Goal: Task Accomplishment & Management: Complete application form

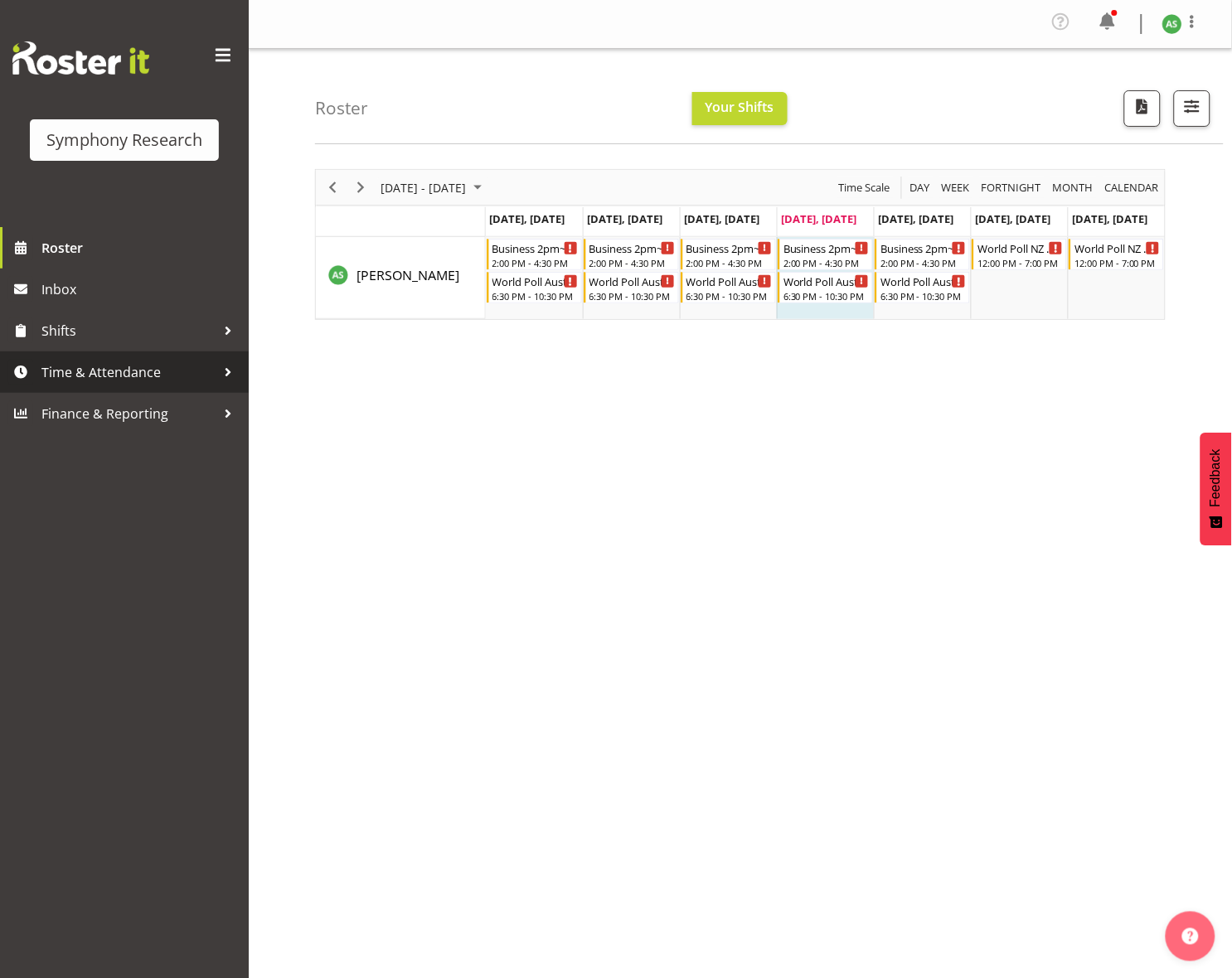
click at [137, 372] on span "Time & Attendance" at bounding box center [128, 372] width 174 height 25
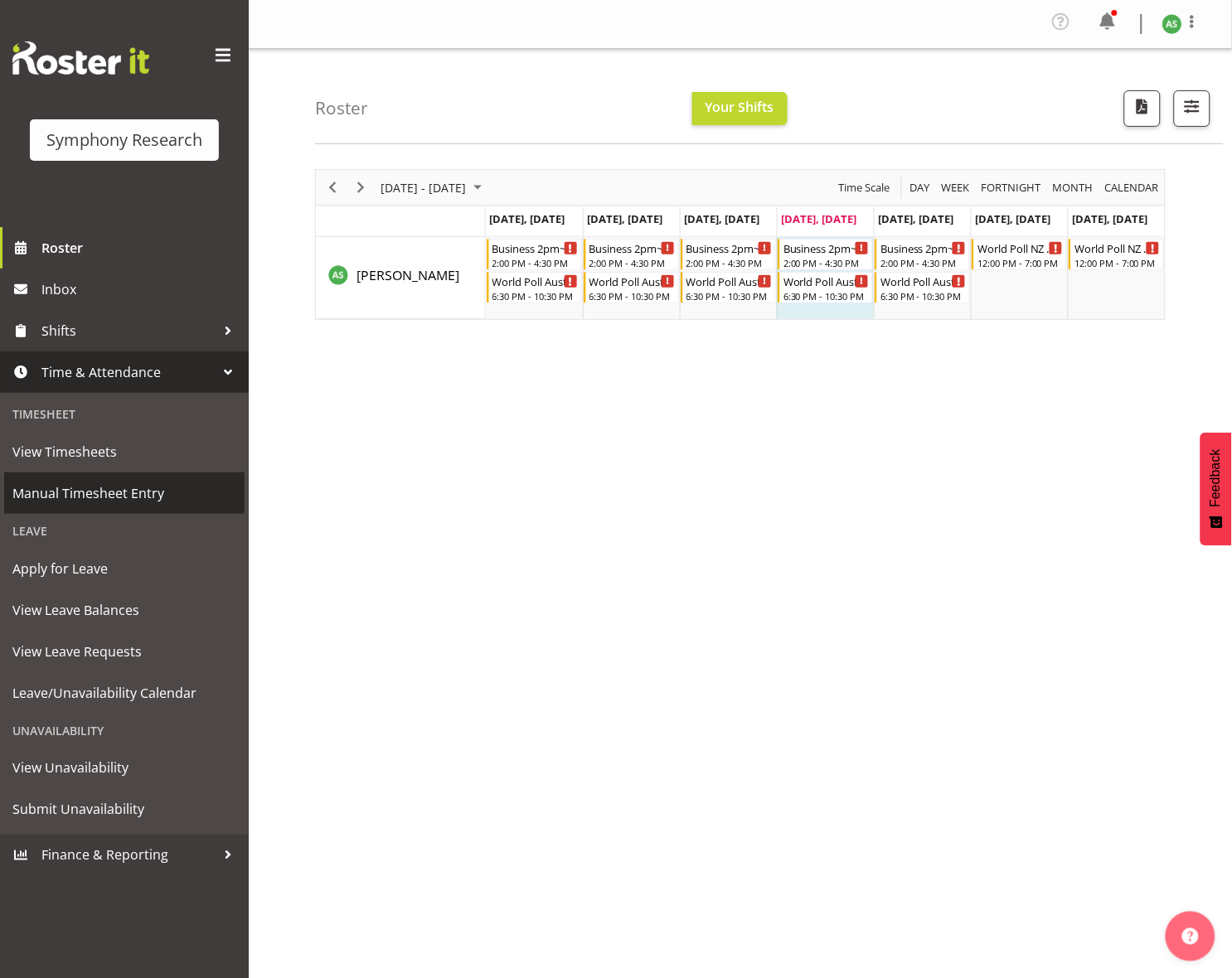
click at [116, 485] on span "Manual Timesheet Entry" at bounding box center [125, 493] width 224 height 25
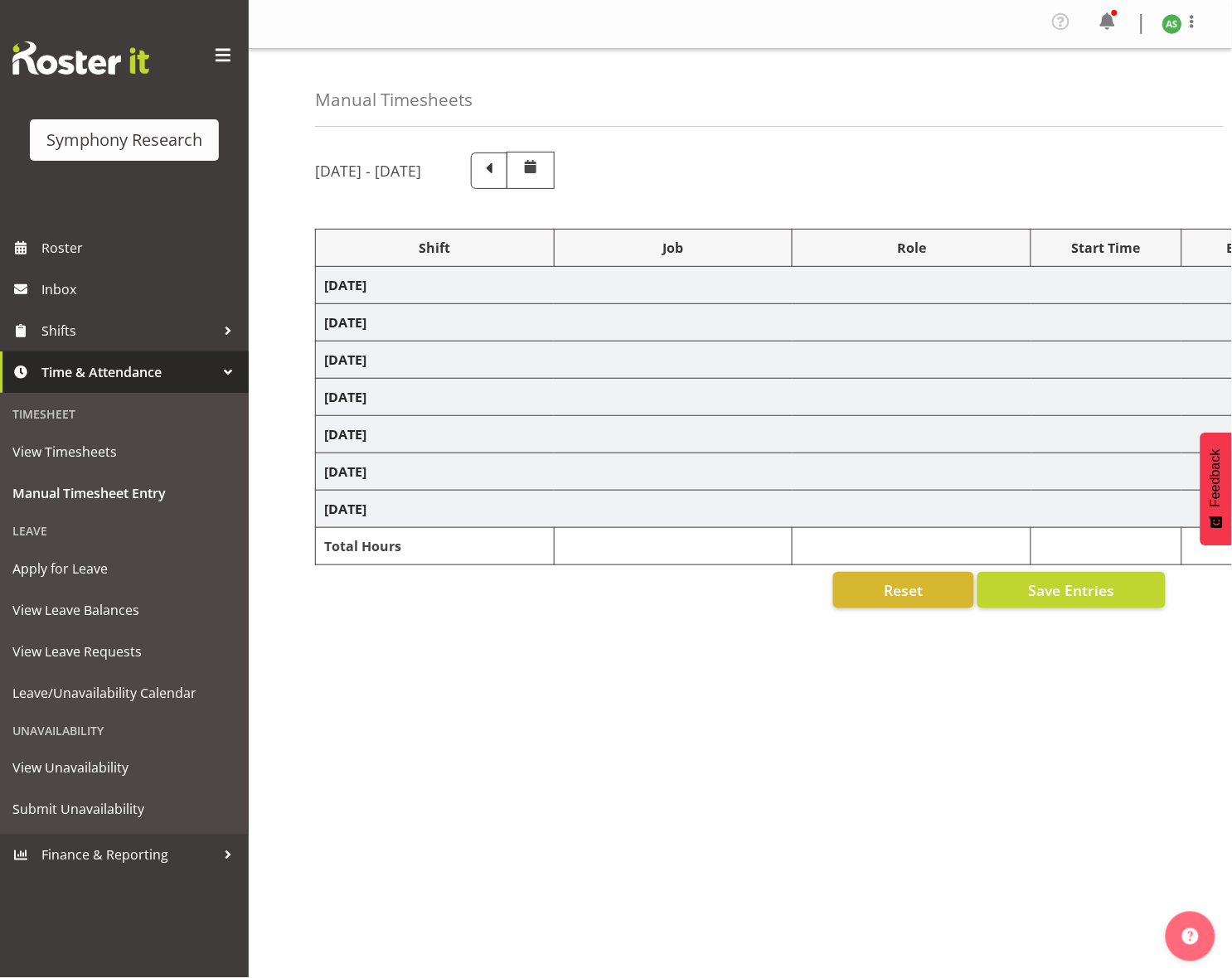
select select "26078"
select select "10499"
select select "47"
select select "41604"
select select "10527"
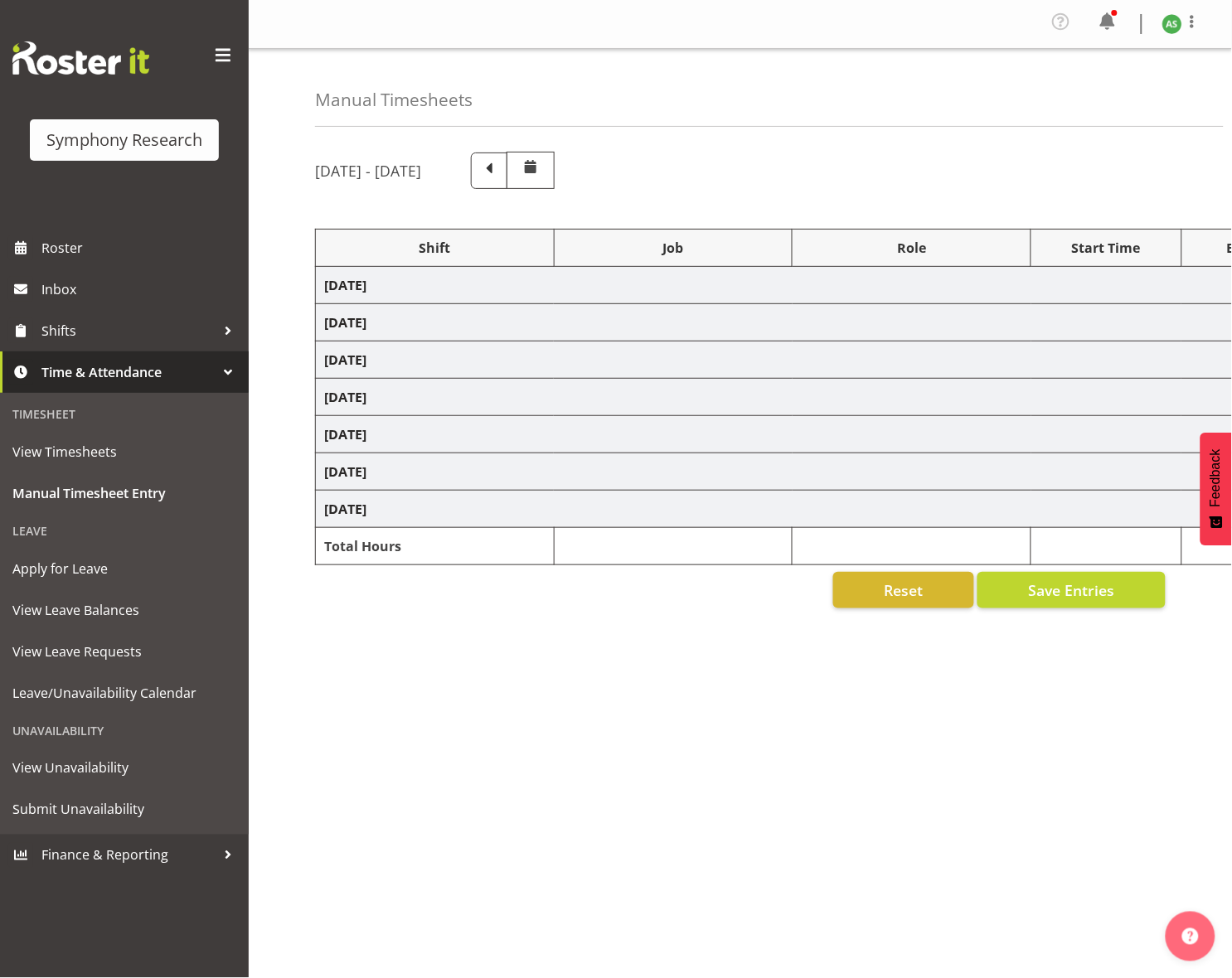
select select "47"
select select "56692"
select select "10499"
select select "47"
select select "26078"
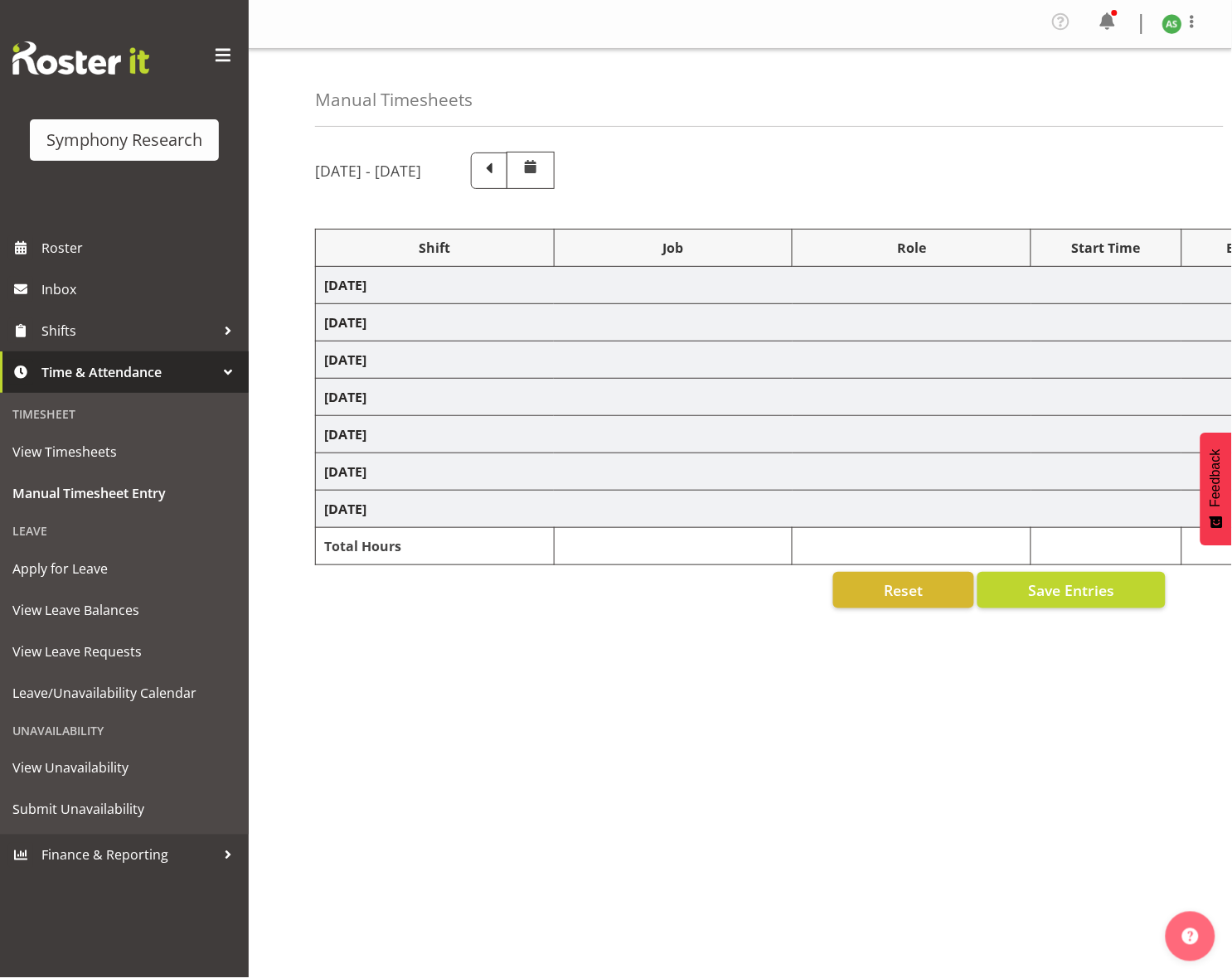
select select "10499"
select select "47"
select select "26078"
select select "10536"
select select "47"
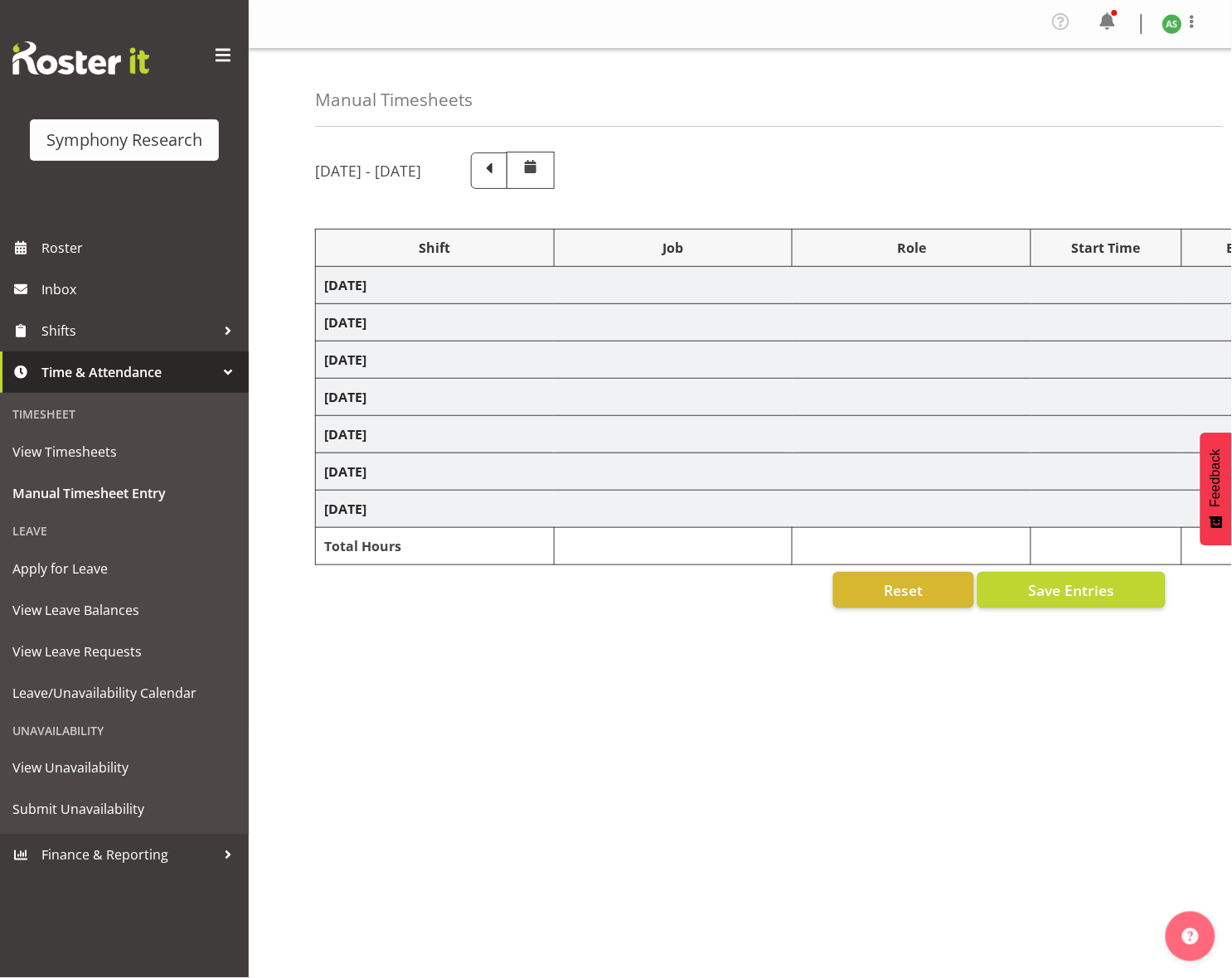
select select "26078"
select select "10499"
select select "47"
select select "57853"
select select "10536"
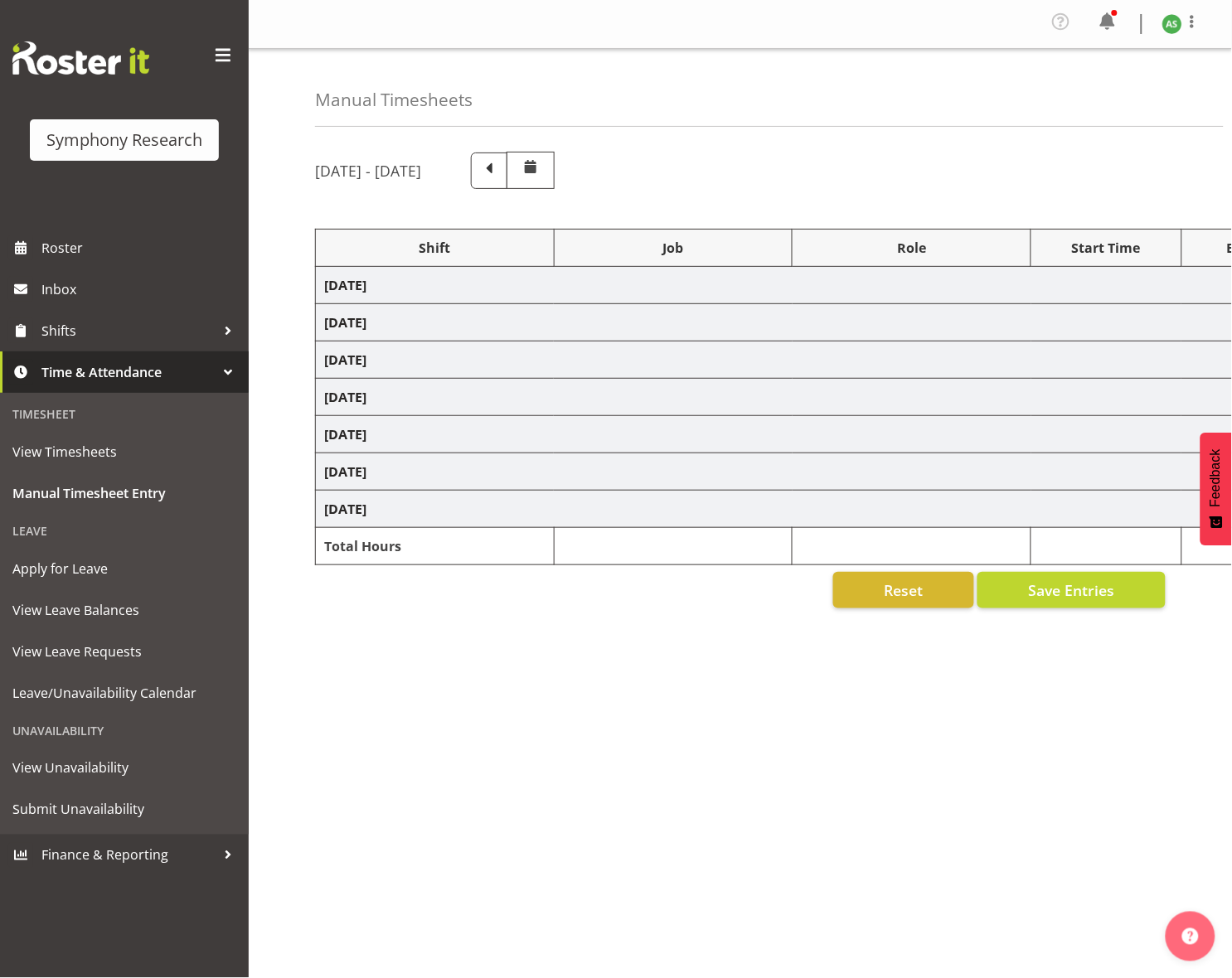
select select "47"
select select "57511"
select select "10499"
select select "47"
select select "26078"
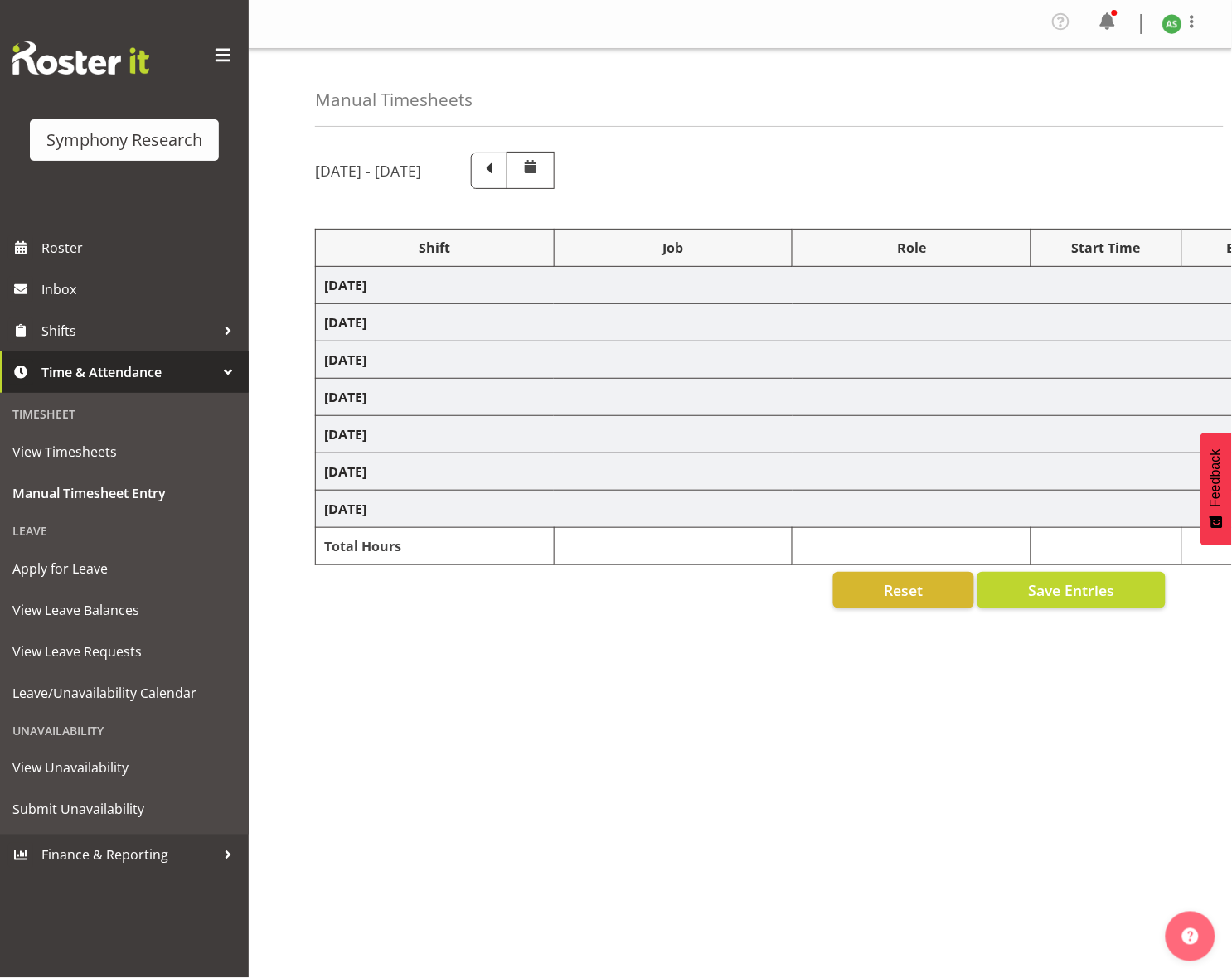
select select "10499"
select select "47"
select select "56692"
select select "10499"
select select "47"
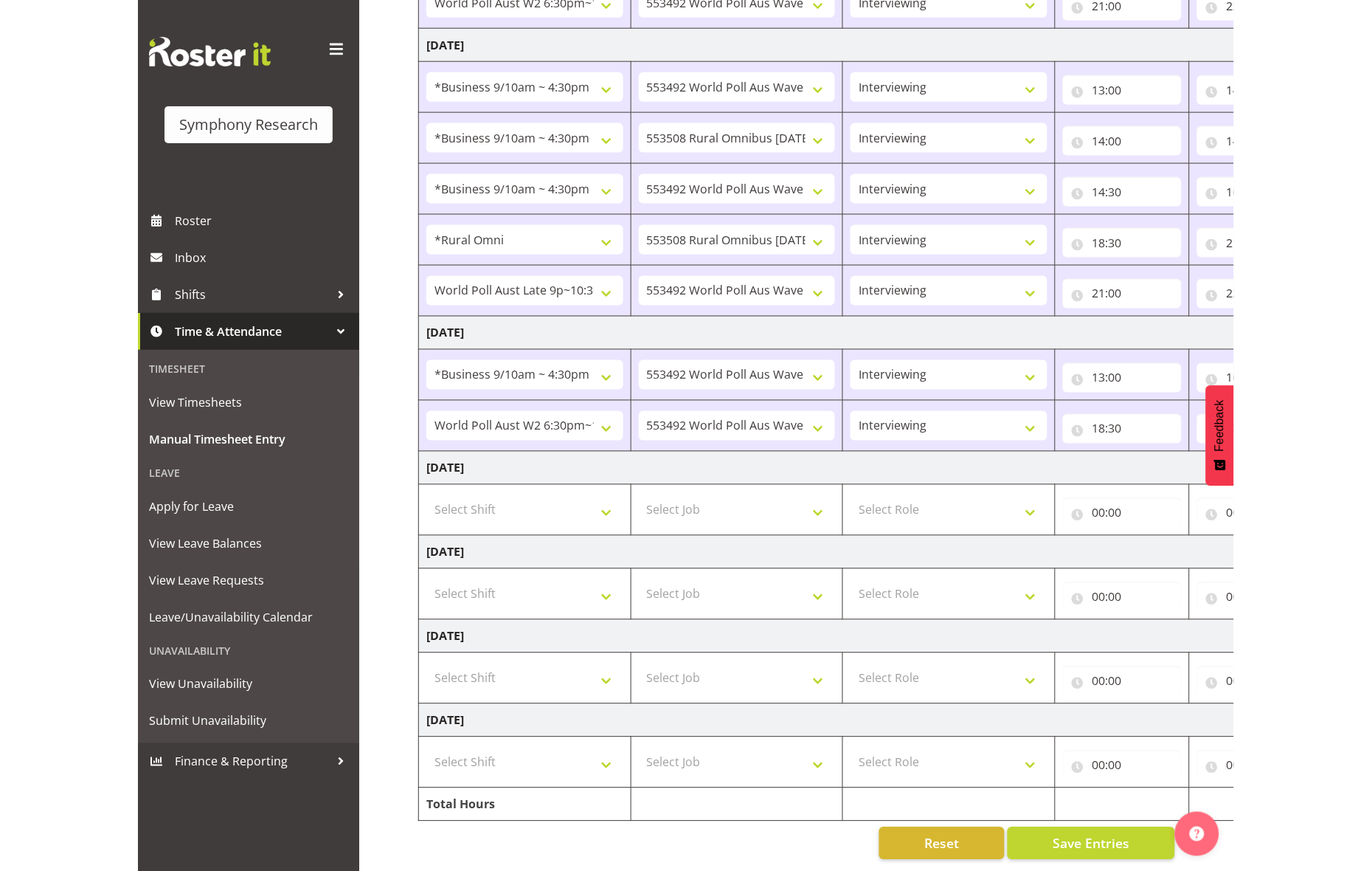
scroll to position [416, 0]
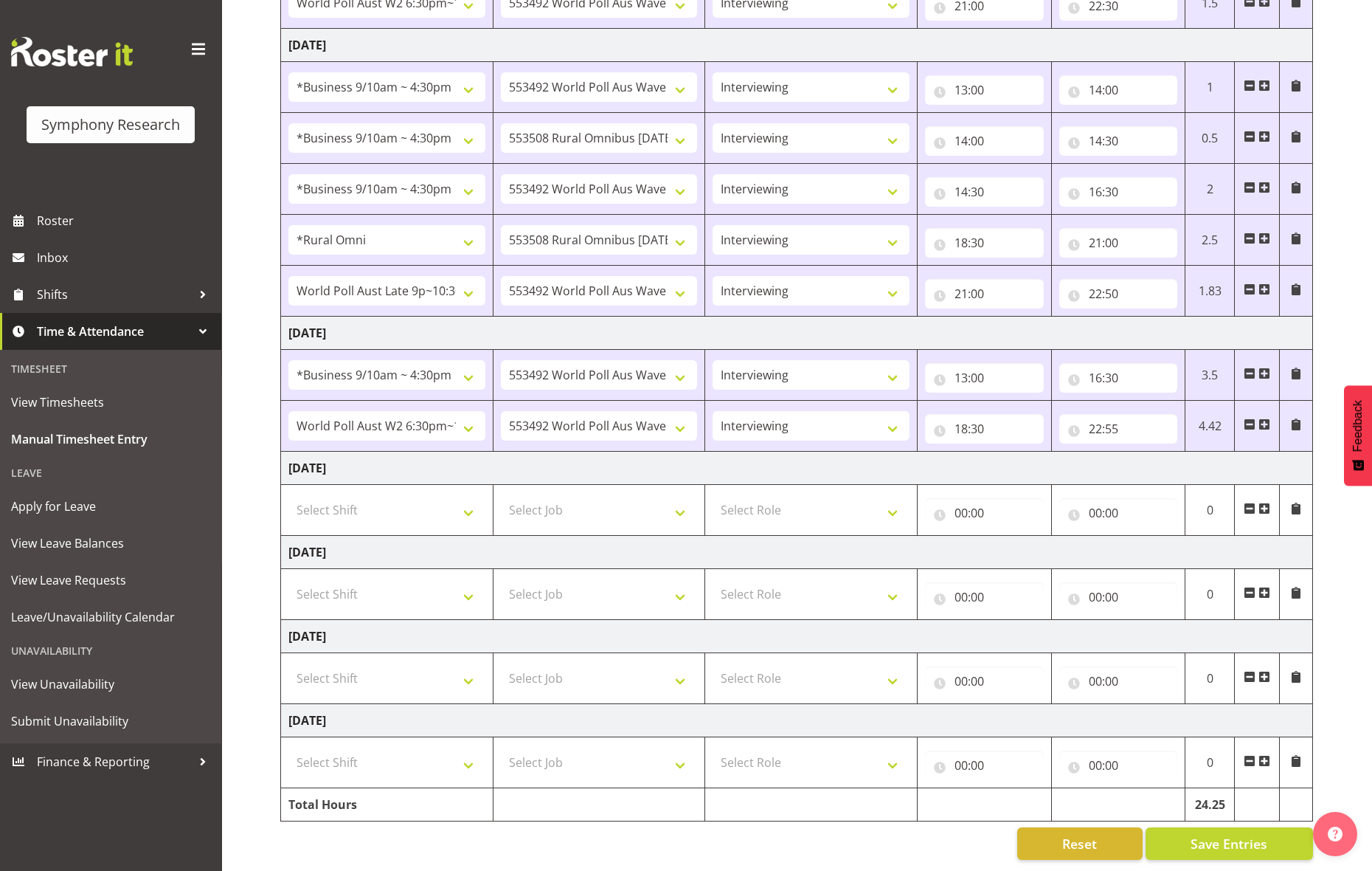
click at [1096, 503] on span at bounding box center [1264, 509] width 12 height 12
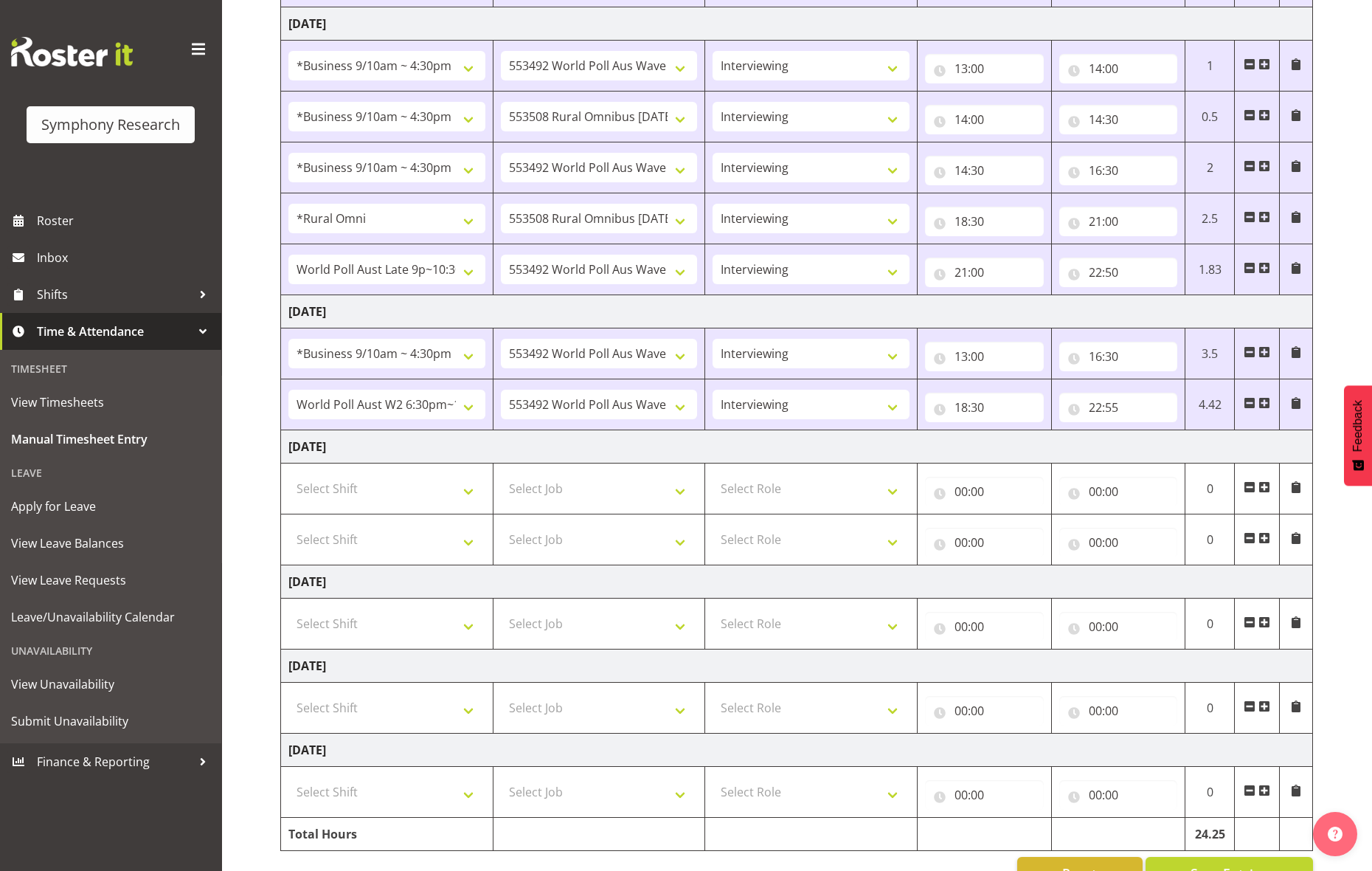
click at [1096, 485] on span at bounding box center [1264, 487] width 12 height 12
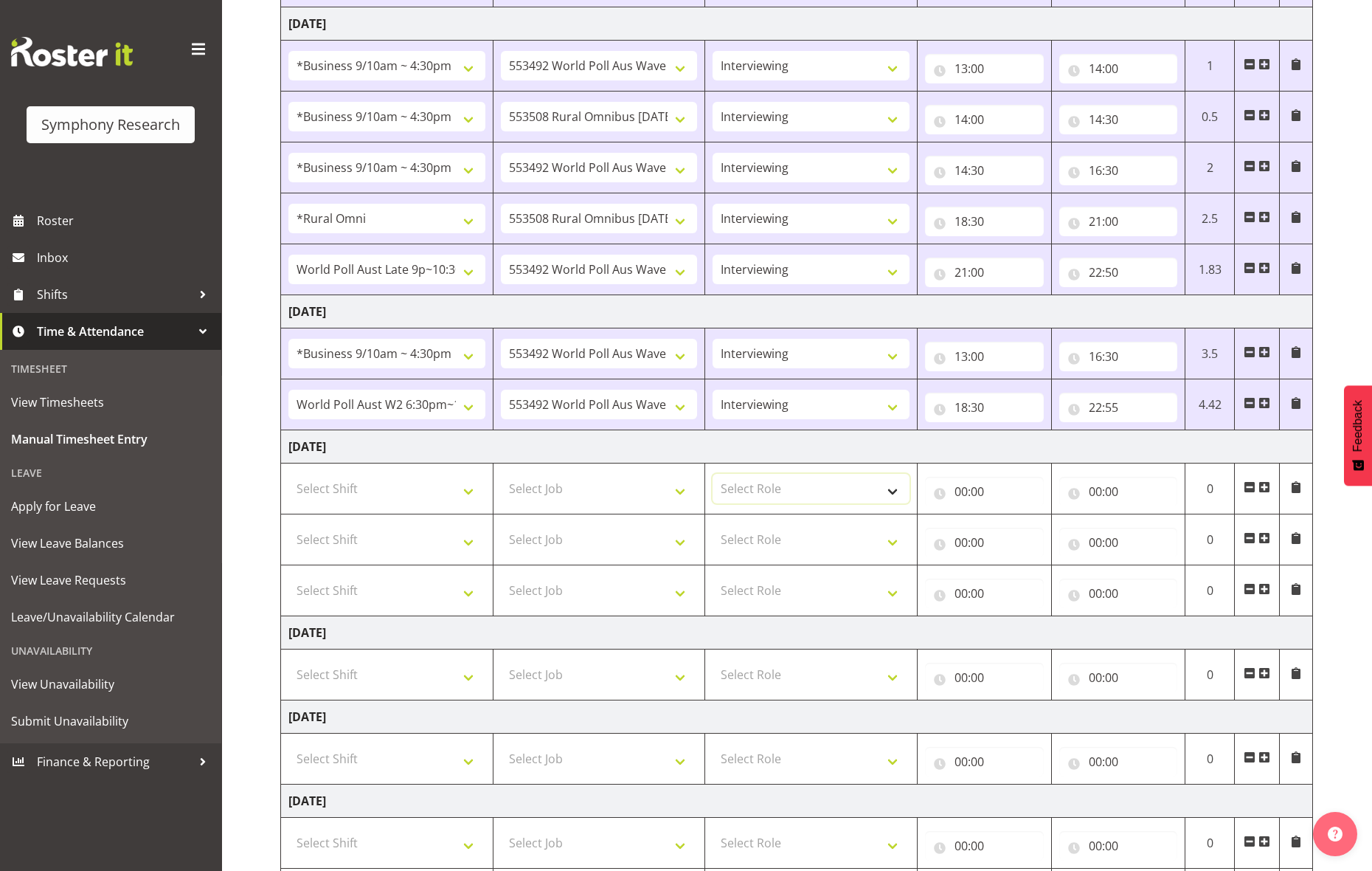
click at [786, 494] on select "Select Role Briefing Interviewing" at bounding box center [811, 488] width 197 height 30
select select "297"
click at [713, 477] on select "Select Role Briefing Interviewing" at bounding box center [811, 488] width 197 height 30
click at [776, 535] on select "Select Role Briefing Interviewing" at bounding box center [811, 539] width 197 height 30
select select "47"
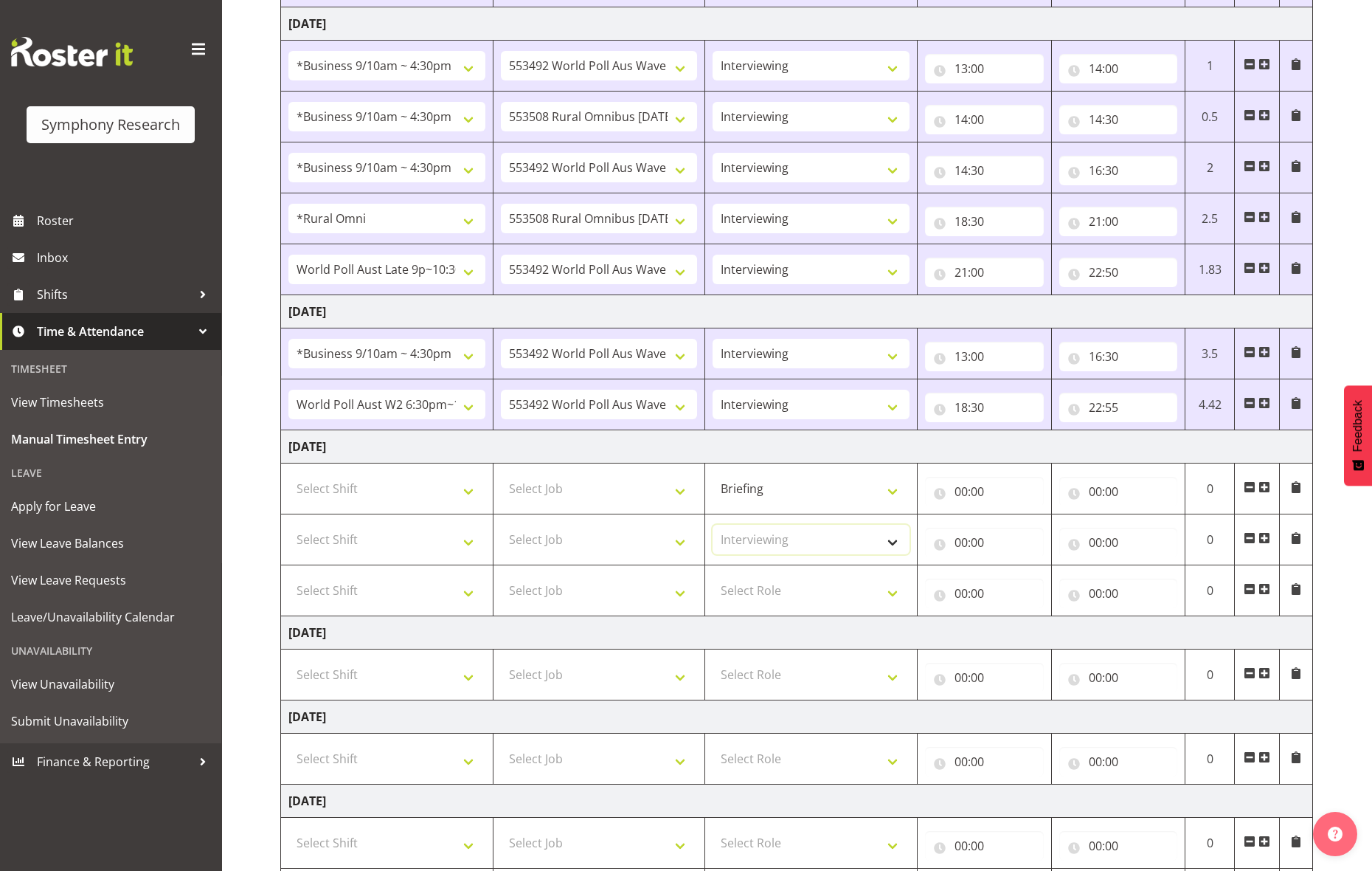
click at [713, 529] on select "Select Role Briefing Interviewing" at bounding box center [811, 539] width 197 height 30
click at [786, 595] on select "Select Role Briefing Interviewing" at bounding box center [811, 590] width 197 height 30
select select "47"
click at [713, 580] on select "Select Role Briefing Interviewing" at bounding box center [811, 590] width 197 height 30
click at [670, 542] on select "Select Job 550060 IF Admin 553492 World Poll Aus Wave 2 Main 2025 553493 World …" at bounding box center [599, 539] width 197 height 30
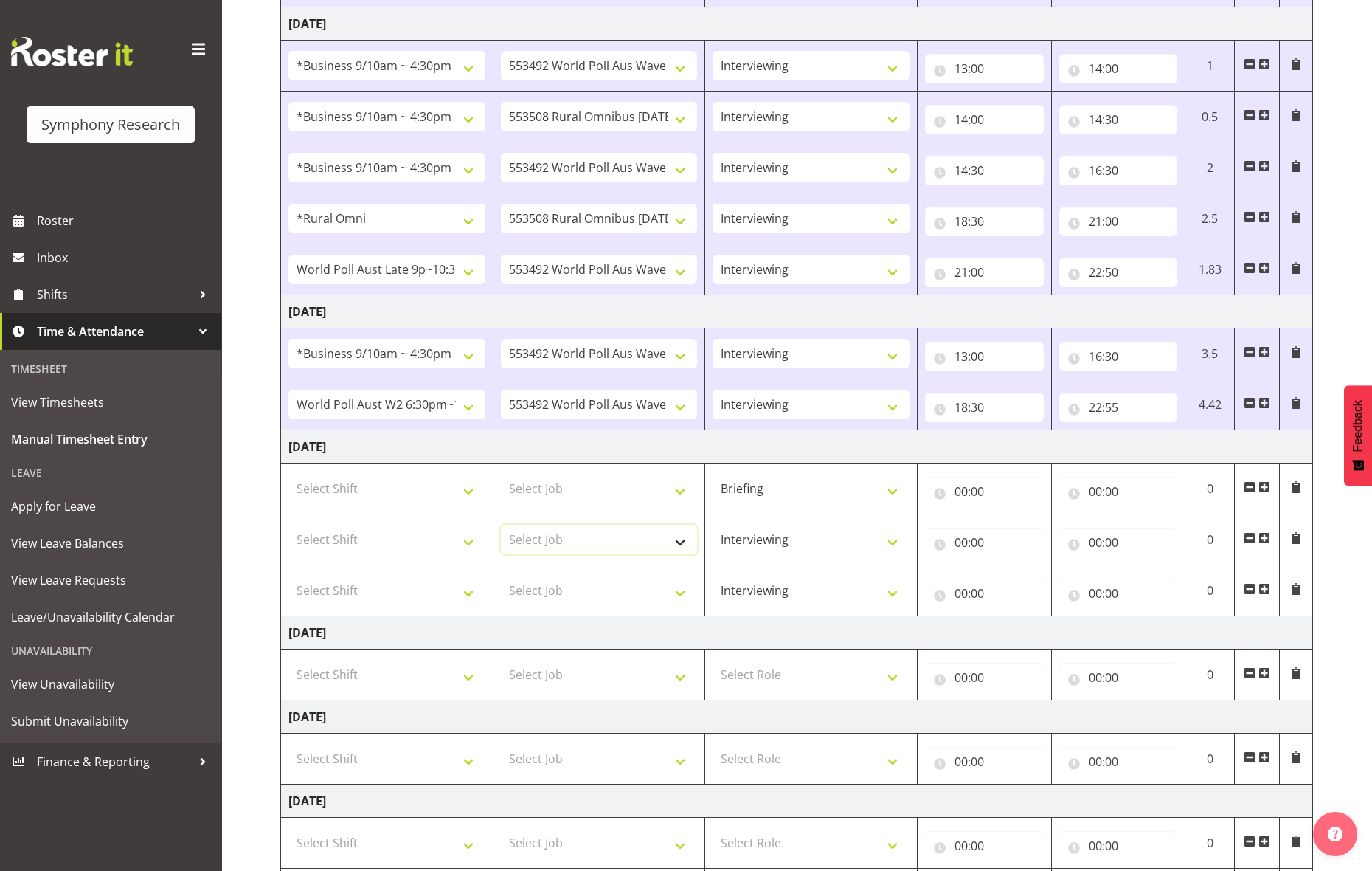
select select "10499"
click at [501, 529] on select "Select Job 550060 IF Admin 553492 World Poll Aus Wave 2 Main 2025 553493 World …" at bounding box center [599, 539] width 197 height 30
click at [654, 592] on select "Select Job 550060 IF Admin 553492 World Poll Aus Wave 2 Main 2025 553493 World …" at bounding box center [599, 590] width 197 height 30
select select "10499"
click at [501, 580] on select "Select Job 550060 IF Admin 553492 World Poll Aus Wave 2 Main 2025 553493 World …" at bounding box center [599, 590] width 197 height 30
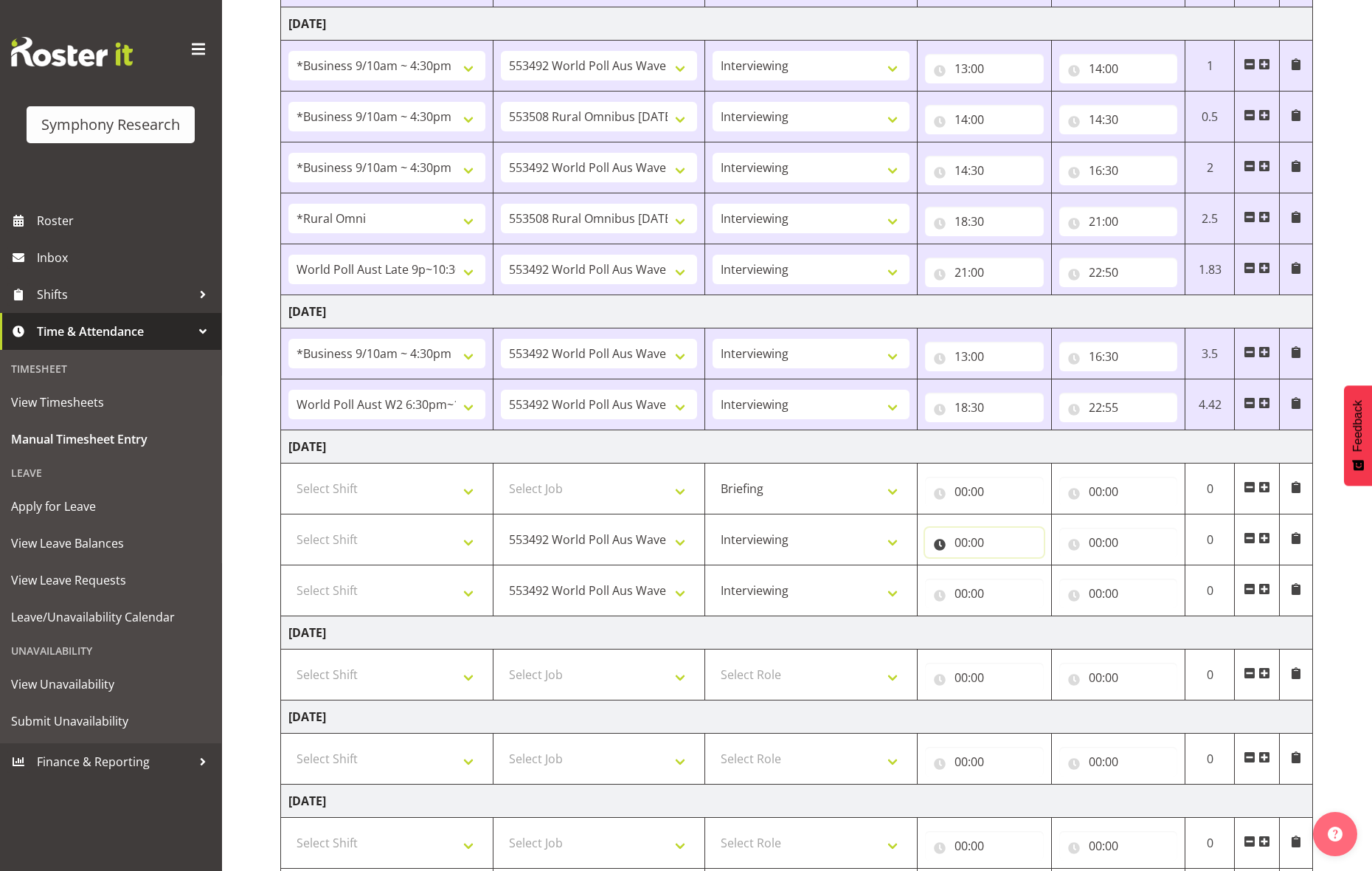
click at [963, 544] on input "00:00" at bounding box center [984, 542] width 119 height 30
click at [1030, 577] on select "00 01 02 03 04 05 06 07 08 09 10 11 12 13 14 15 16 17 18 19 20 21 22 23" at bounding box center [1026, 580] width 34 height 30
click at [968, 582] on div "00 01 02 03 04 05 06 07 08 09 10 11 12 13 14 15 16 17 18 19 20 21 22 23 : 00 01…" at bounding box center [1043, 584] width 236 height 37
click at [560, 493] on select "Select Job 550060 IF Admin 553492 World Poll Aus Wave 2 Main 2025 553493 World …" at bounding box center [599, 488] width 197 height 30
click at [675, 501] on select "Select Job 550060 IF Admin 553492 World Poll Aus Wave 2 Main 2025 553493 World …" at bounding box center [599, 488] width 197 height 30
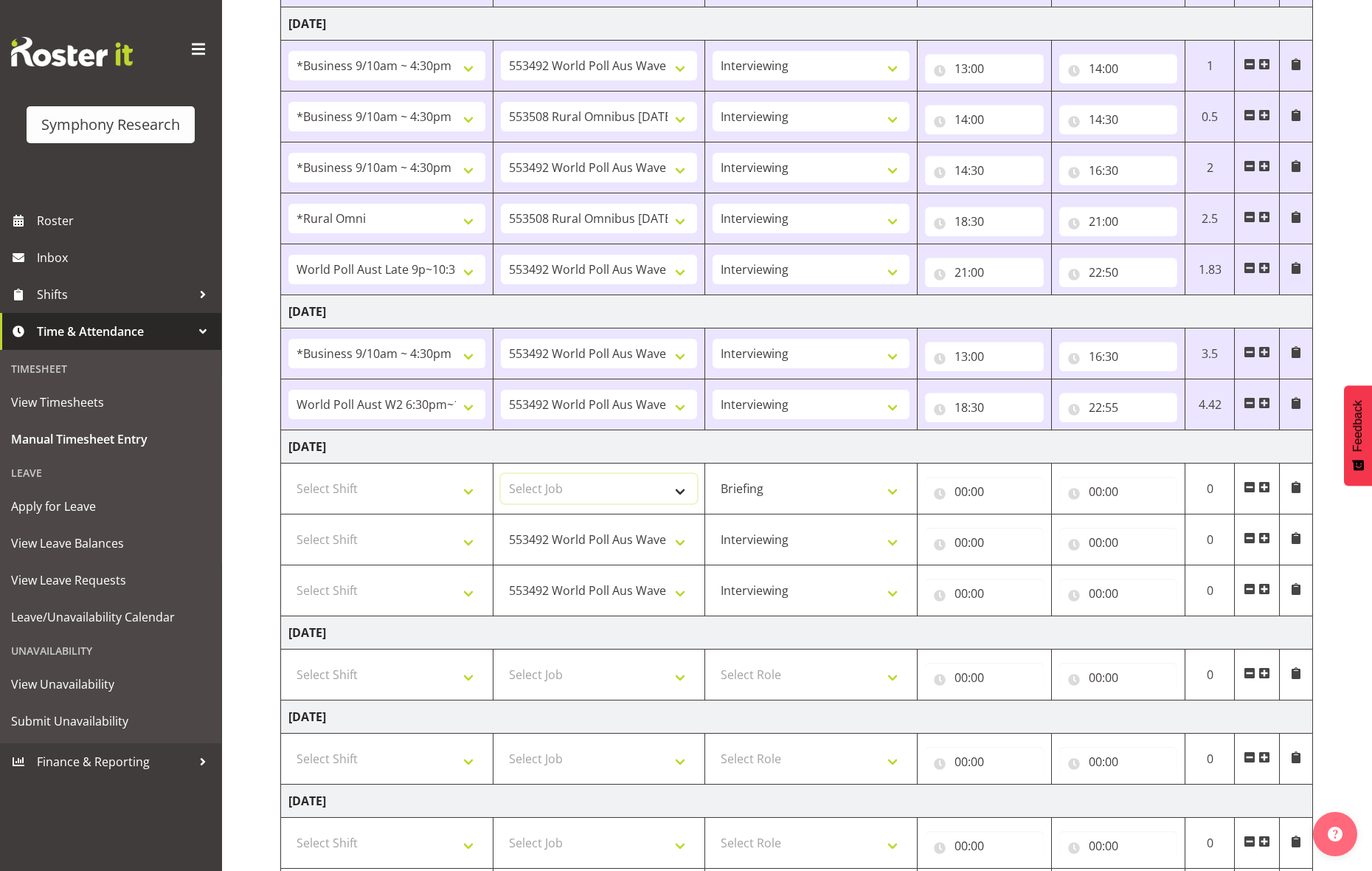
click at [675, 501] on select "Select Job 550060 IF Admin 553492 World Poll Aus Wave 2 Main 2025 553493 World …" at bounding box center [599, 488] width 197 height 30
click at [448, 493] on select "Select Shift !!Weekend Residential (Roster IT Shift Label) *Business 9/10am ~ 4…" at bounding box center [386, 488] width 197 height 30
select select "26078"
click at [288, 477] on select "Select Shift !!Weekend Residential (Roster IT Shift Label) *Business 9/10am ~ 4…" at bounding box center [386, 488] width 197 height 30
click at [952, 492] on input "00:00" at bounding box center [984, 491] width 119 height 30
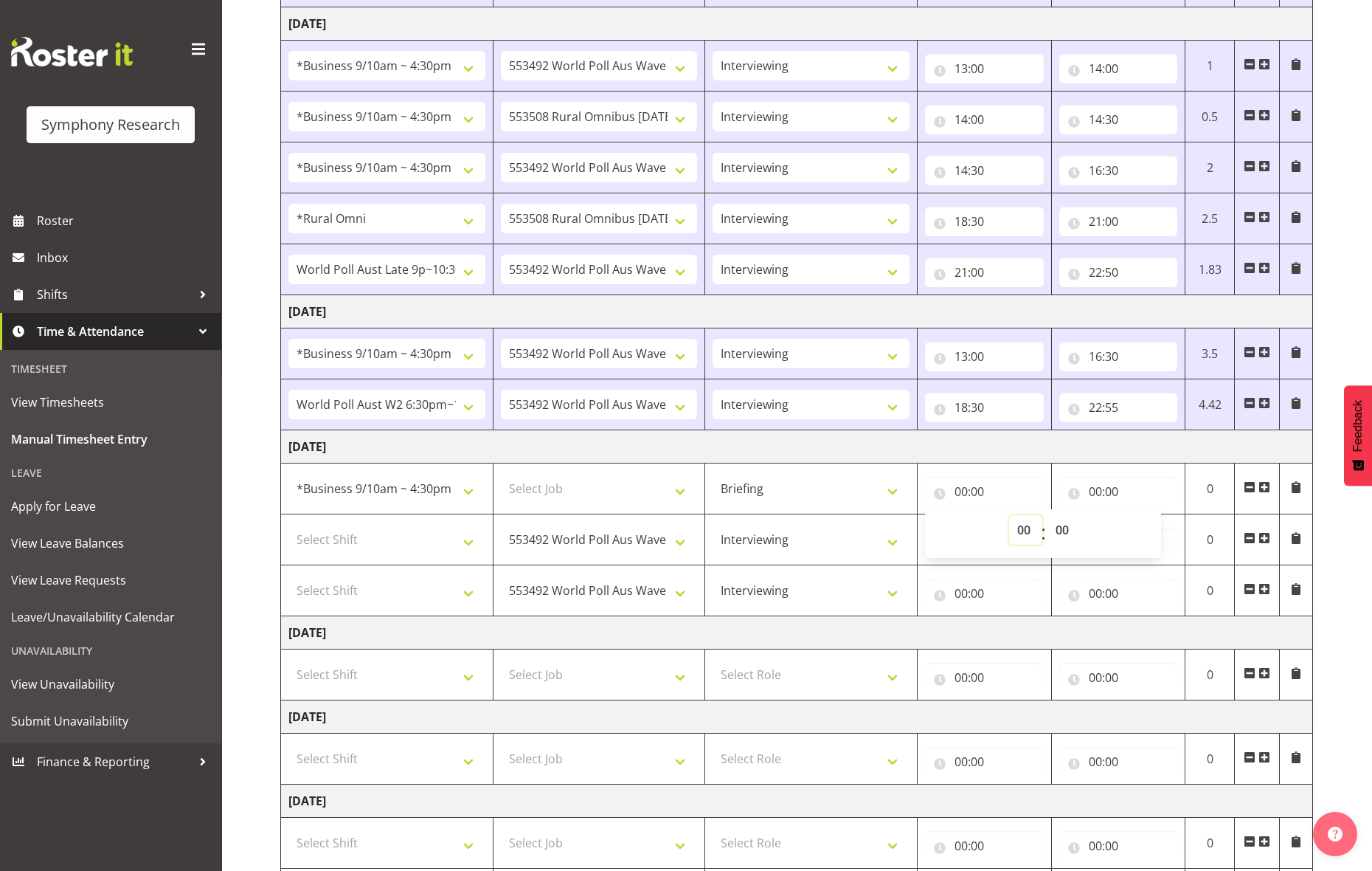
click at [1022, 532] on select "00 01 02 03 04 05 06 07 08 09 10 11 12 13 14 15 16 17 18 19 20 21 22 23" at bounding box center [1026, 529] width 34 height 30
select select "13"
click at [1010, 519] on select "00 01 02 03 04 05 06 07 08 09 10 11 12 13 14 15 16 17 18 19 20 21 22 23" at bounding box center [1026, 529] width 34 height 30
type input "13:00"
click at [1096, 496] on input "00:00" at bounding box center [1118, 491] width 119 height 30
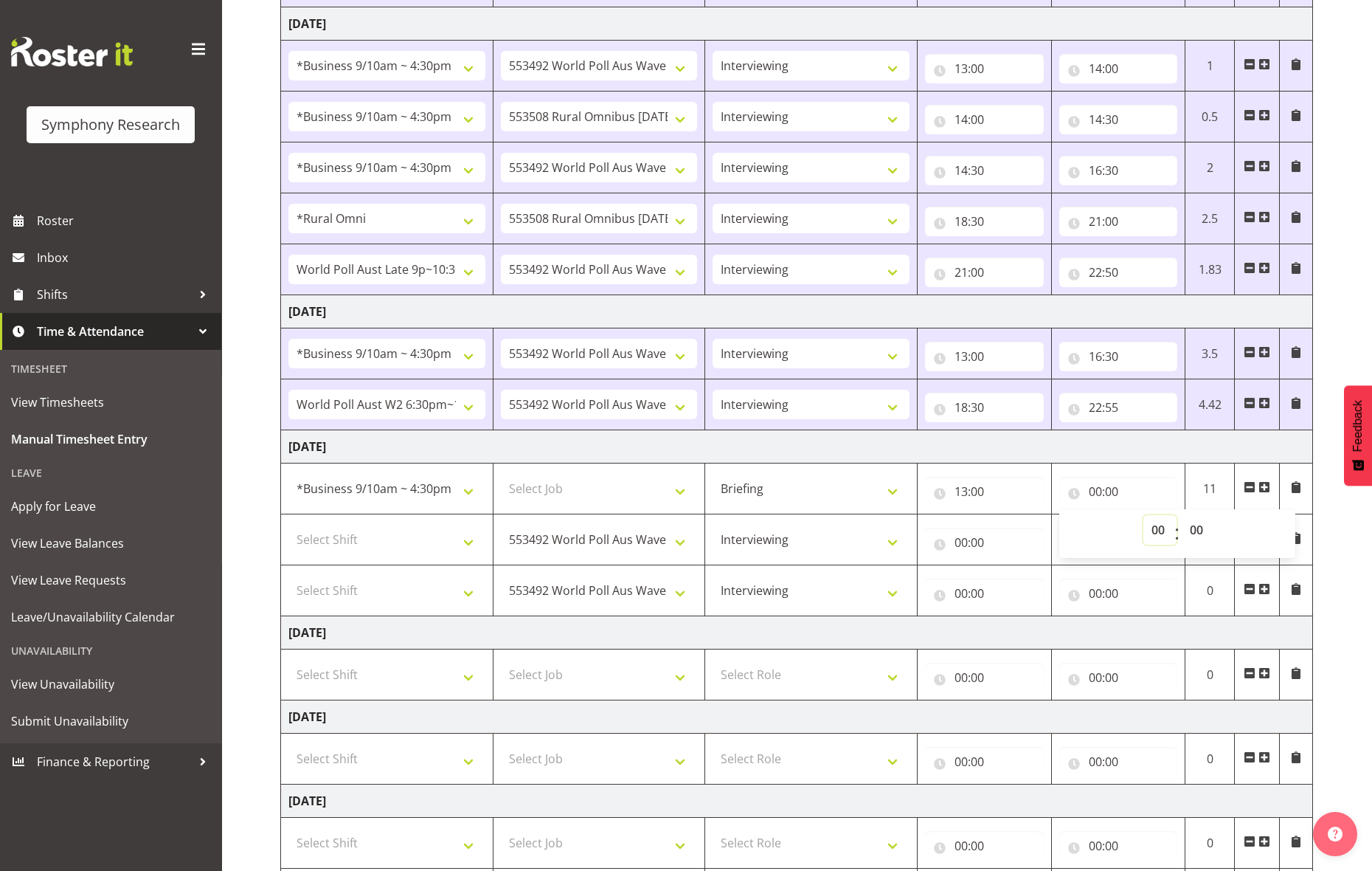
click at [1096, 530] on select "00 01 02 03 04 05 06 07 08 09 10 11 12 13 14 15 16 17 18 19 20 21 22 23" at bounding box center [1160, 529] width 34 height 30
select select "13"
click at [1096, 519] on select "00 01 02 03 04 05 06 07 08 09 10 11 12 13 14 15 16 17 18 19 20 21 22 23" at bounding box center [1160, 529] width 34 height 30
type input "13:00"
click at [1096, 494] on input "13:00" at bounding box center [1118, 491] width 119 height 30
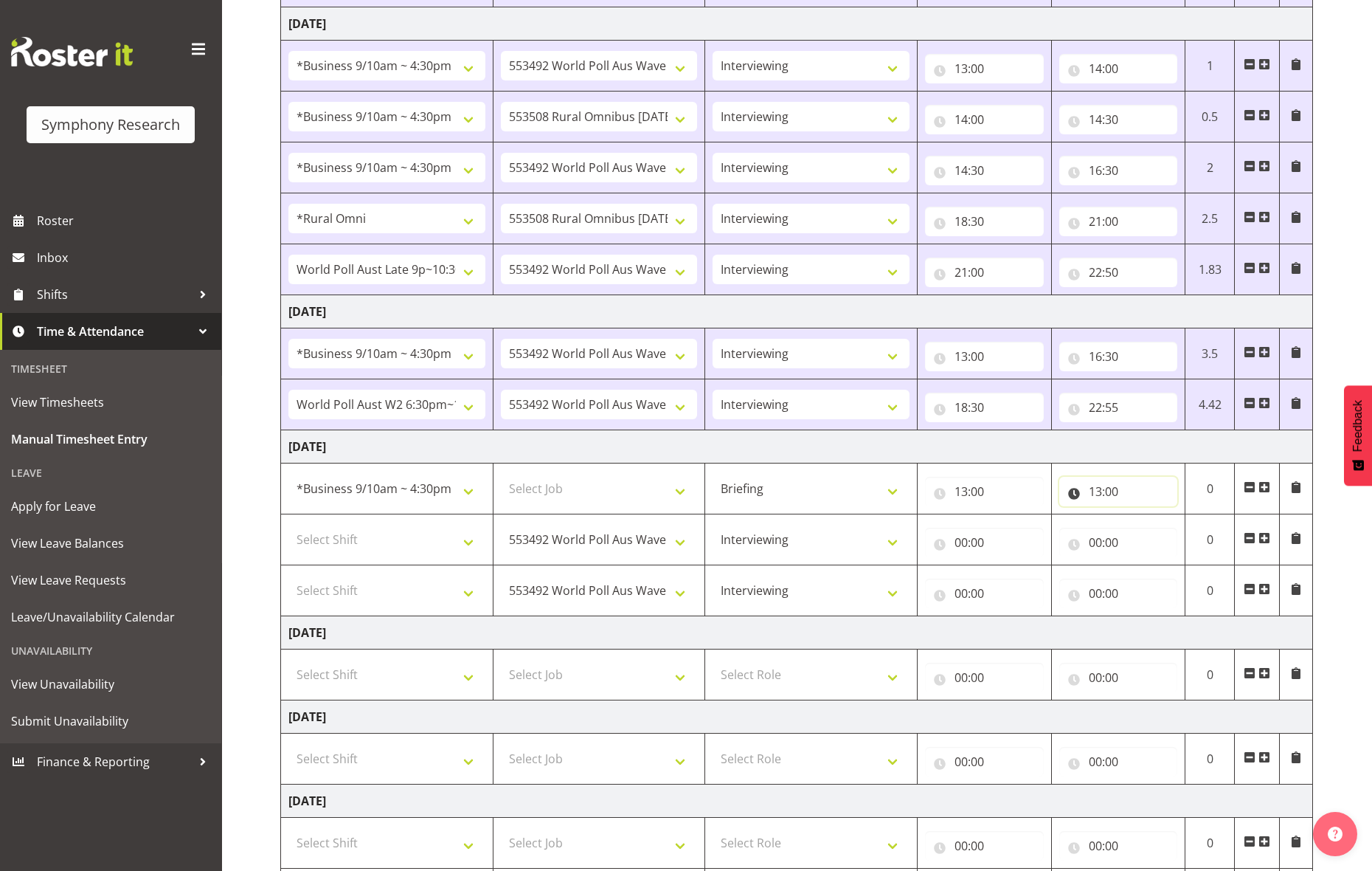
click at [1096, 498] on input "13:00" at bounding box center [1118, 491] width 119 height 30
click at [1096, 532] on select "00 01 02 03 04 05 06 07 08 09 10 11 12 13 14 15 16 17 18 19 20 21 22 23 24 25 2…" at bounding box center [1199, 529] width 34 height 30
select select "35"
click at [1096, 519] on select "00 01 02 03 04 05 06 07 08 09 10 11 12 13 14 15 16 17 18 19 20 21 22 23 24 25 2…" at bounding box center [1199, 529] width 34 height 30
type input "13:35"
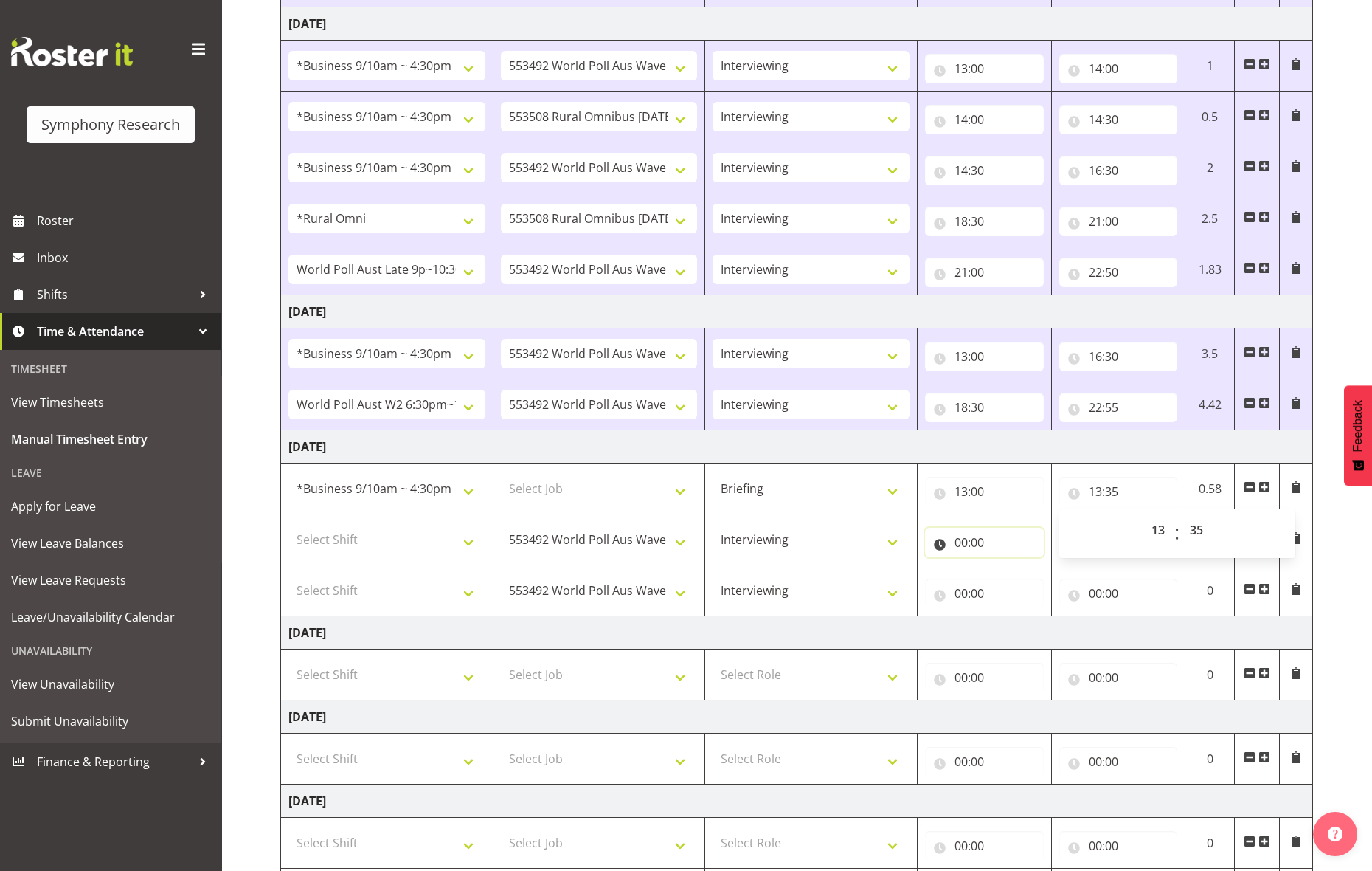
click at [963, 546] on input "00:00" at bounding box center [984, 542] width 119 height 30
click at [678, 491] on select "Select Job 550060 IF Admin 553492 World Poll Aus Wave 2 Main 2025 553493 World …" at bounding box center [599, 488] width 197 height 30
select select "10576"
click at [501, 477] on select "Select Job 550060 IF Admin 553492 World Poll Aus Wave 2 Main 2025 553493 World …" at bounding box center [599, 488] width 197 height 30
click at [963, 543] on input "00:00" at bounding box center [984, 542] width 119 height 30
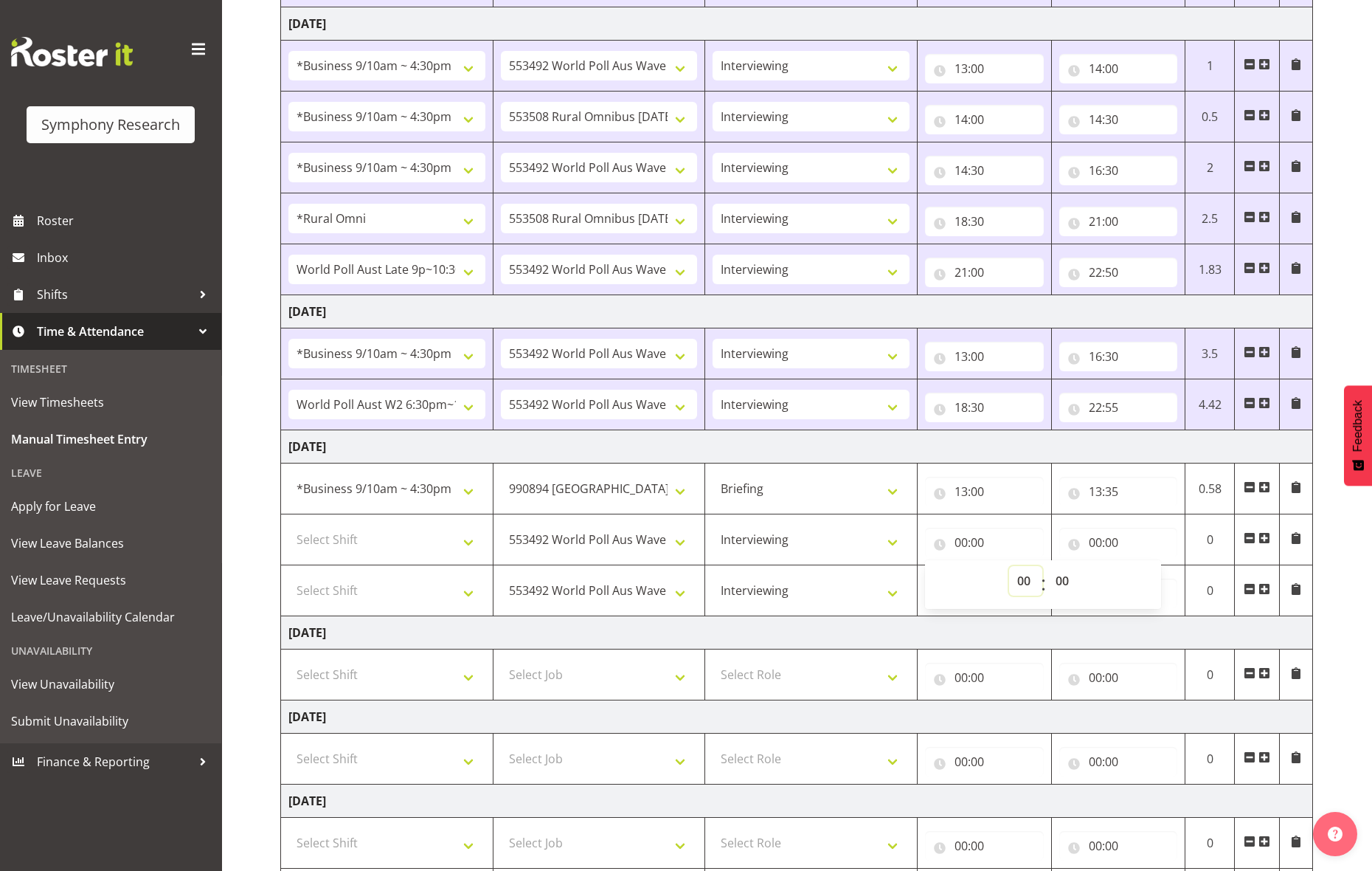
click at [1030, 578] on select "00 01 02 03 04 05 06 07 08 09 10 11 12 13 14 15 16 17 18 19 20 21 22 23" at bounding box center [1026, 580] width 34 height 30
select select "13"
click at [1010, 571] on select "00 01 02 03 04 05 06 07 08 09 10 11 12 13 14 15 16 17 18 19 20 21 22 23" at bounding box center [1026, 580] width 34 height 30
type input "13:00"
click at [986, 547] on input "13:00" at bounding box center [984, 542] width 119 height 30
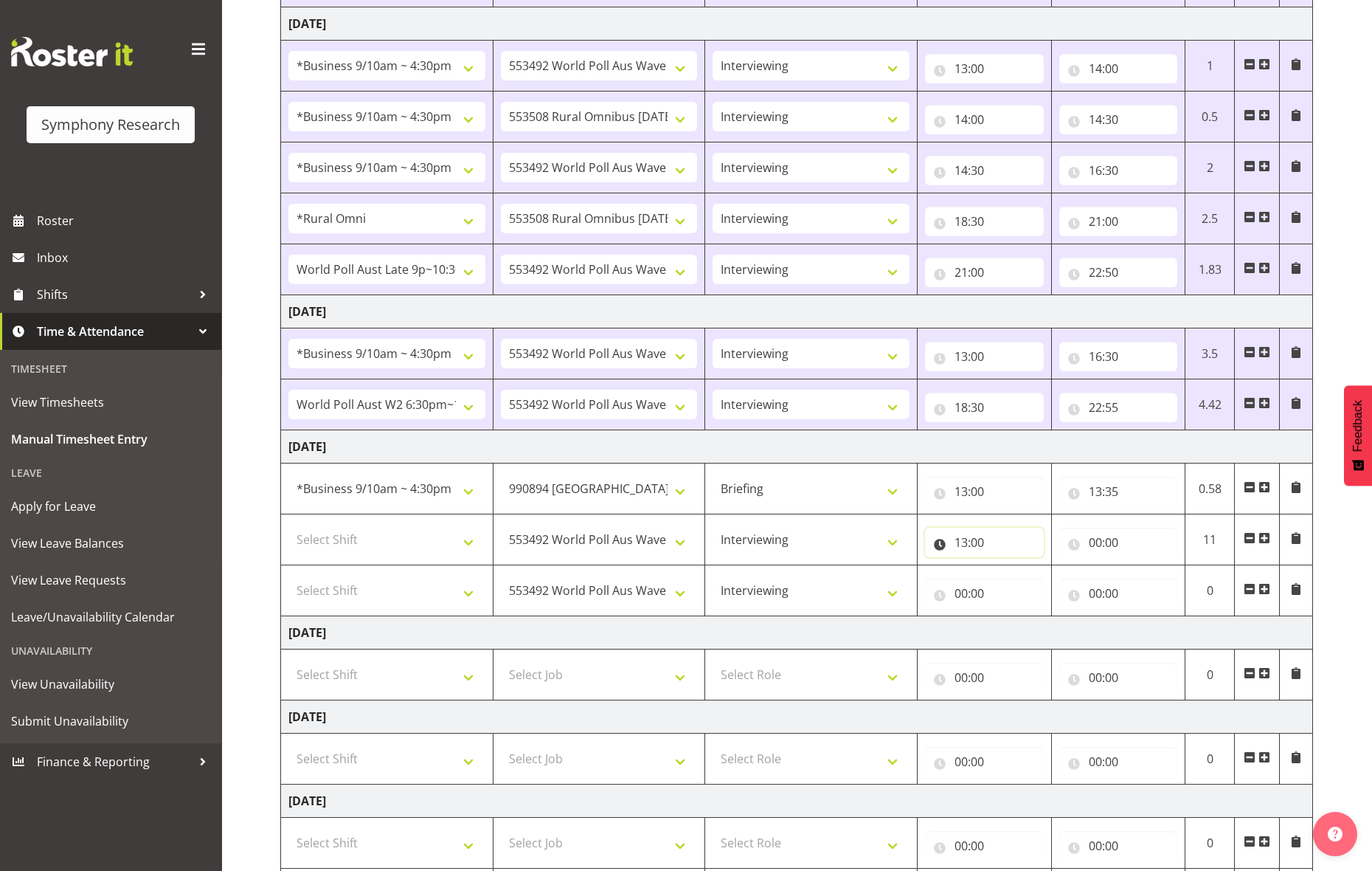
click at [983, 547] on input "13:00" at bounding box center [984, 542] width 119 height 30
click at [979, 547] on input "13:00" at bounding box center [984, 542] width 119 height 30
click at [1066, 586] on select "00 01 02 03 04 05 06 07 08 09 10 11 12 13 14 15 16 17 18 19 20 21 22 23 24 25 2…" at bounding box center [1065, 580] width 34 height 30
select select "35"
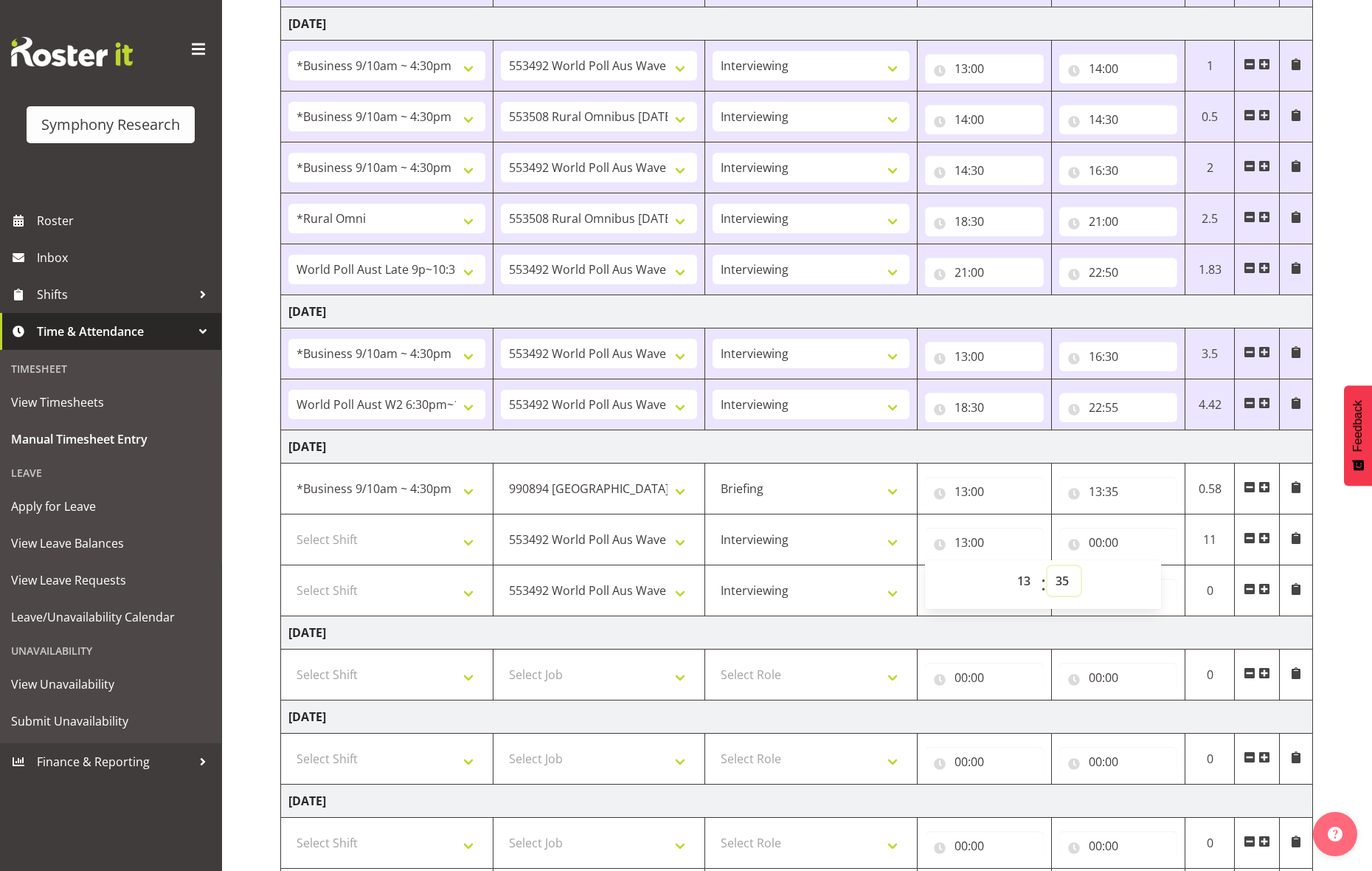
click at [1048, 571] on select "00 01 02 03 04 05 06 07 08 09 10 11 12 13 14 15 16 17 18 19 20 21 22 23 24 25 2…" at bounding box center [1065, 580] width 34 height 30
type input "13:35"
click at [1091, 544] on input "00:00" at bounding box center [1118, 542] width 119 height 30
click at [1096, 581] on select "00 01 02 03 04 05 06 07 08 09 10 11 12 13 14 15 16 17 18 19 20 21 22 23" at bounding box center [1160, 580] width 34 height 30
select select "16"
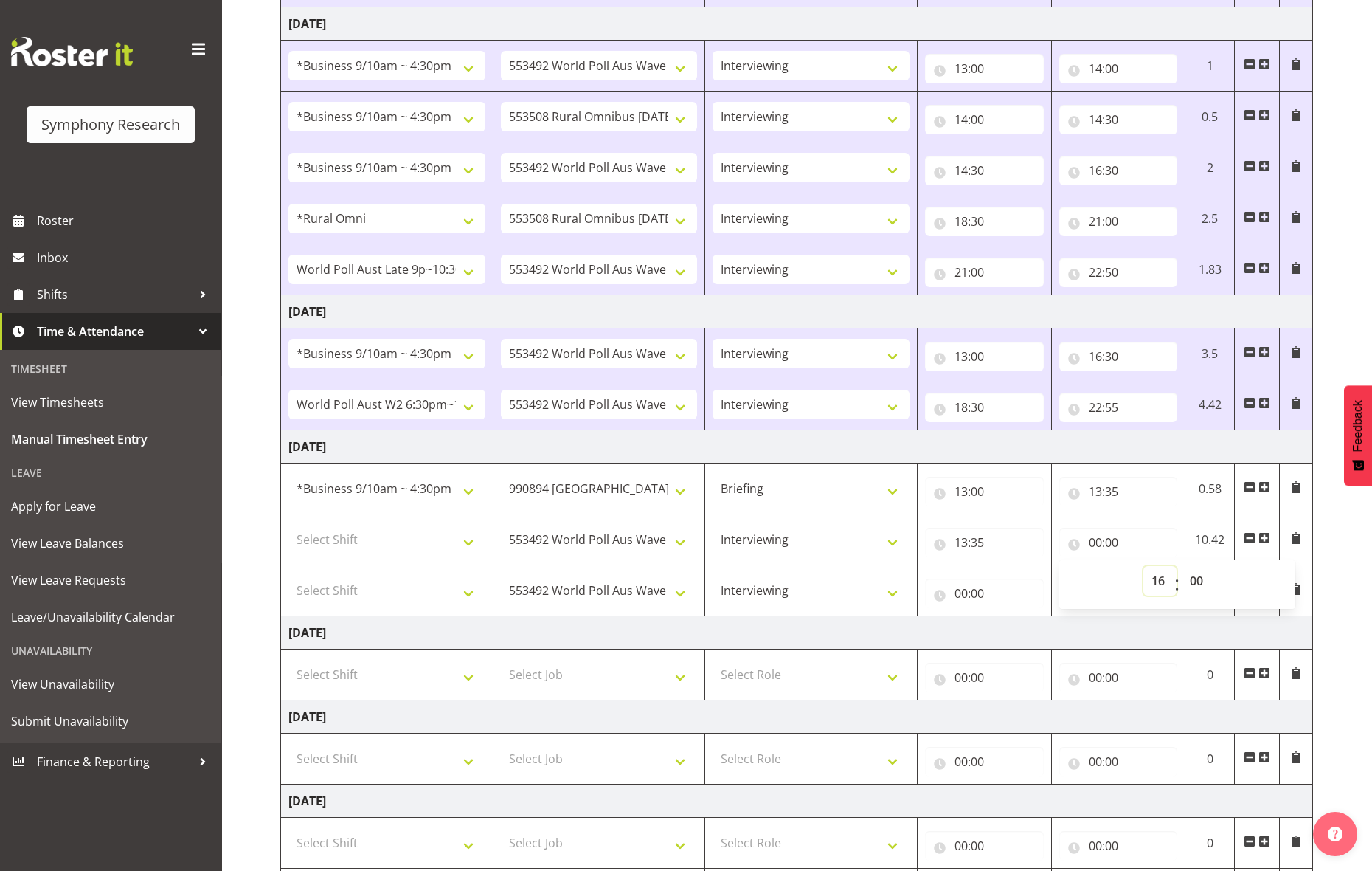
click at [1096, 571] on select "00 01 02 03 04 05 06 07 08 09 10 11 12 13 14 15 16 17 18 19 20 21 22 23" at bounding box center [1160, 580] width 34 height 30
type input "16:00"
click at [1096, 548] on input "16:00" at bounding box center [1118, 542] width 119 height 30
click at [1096, 591] on input "00:00" at bounding box center [1118, 593] width 119 height 30
click at [1096, 592] on input "00:00" at bounding box center [1118, 593] width 119 height 30
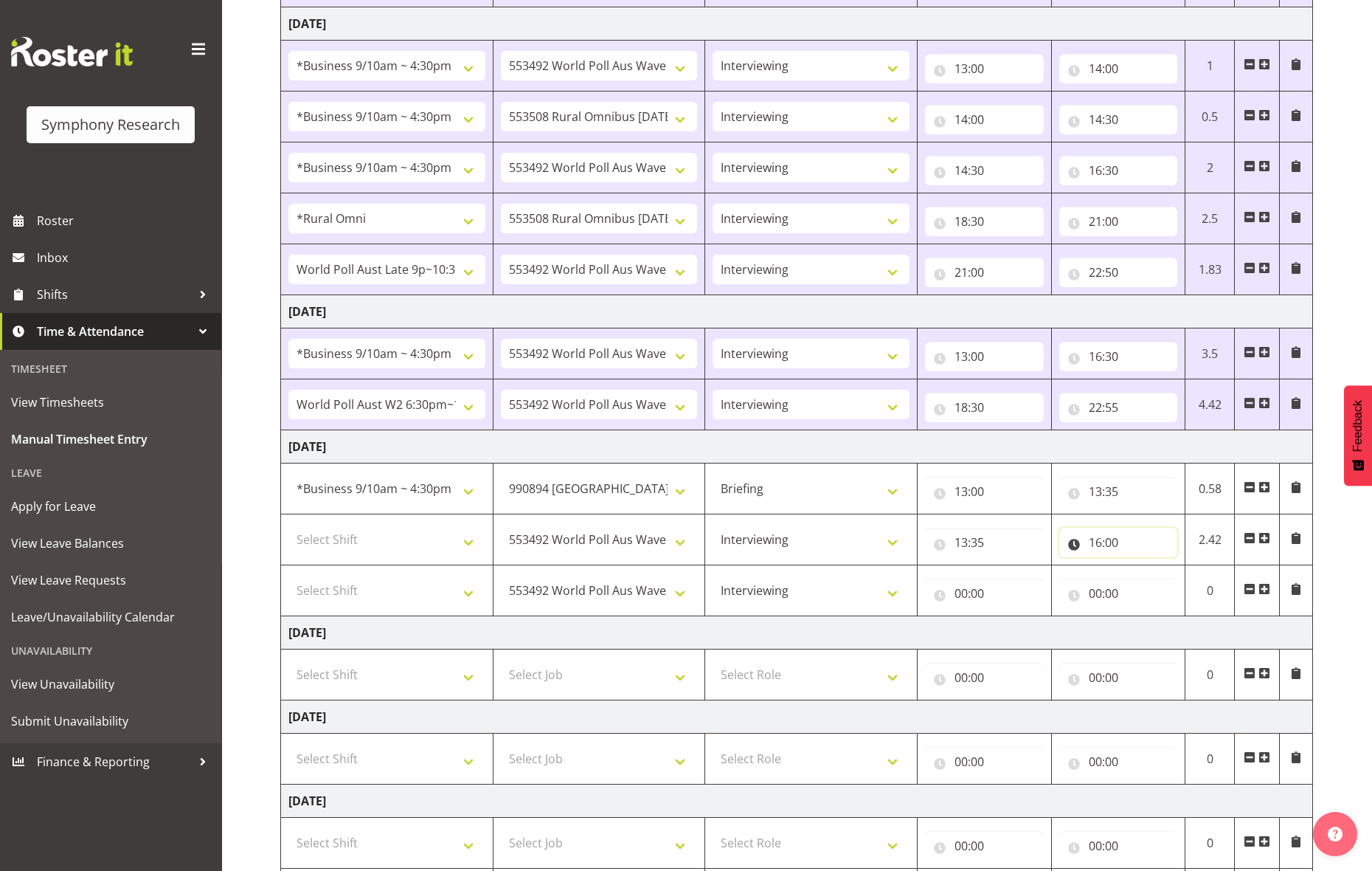
click at [1096, 547] on input "16:00" at bounding box center [1118, 542] width 119 height 30
click at [1096, 588] on select "00 01 02 03 04 05 06 07 08 09 10 11 12 13 14 15 16 17 18 19 20 21 22 23 24 25 2…" at bounding box center [1199, 580] width 34 height 30
select select "30"
click at [1096, 571] on select "00 01 02 03 04 05 06 07 08 09 10 11 12 13 14 15 16 17 18 19 20 21 22 23 24 25 2…" at bounding box center [1199, 580] width 34 height 30
type input "16:30"
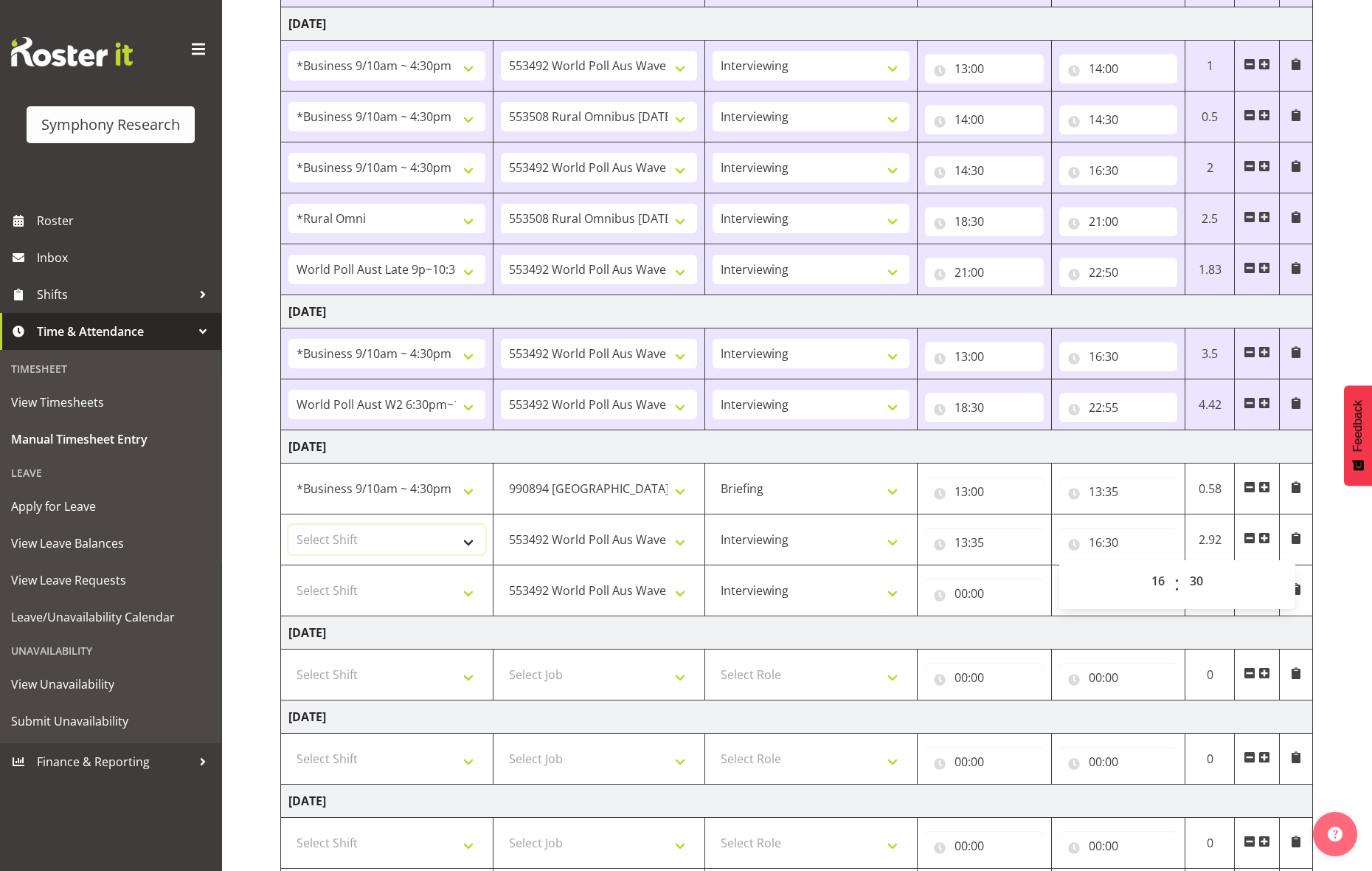
click at [445, 542] on select "Select Shift !!Weekend Residential (Roster IT Shift Label) *Business 9/10am ~ 4…" at bounding box center [386, 539] width 197 height 30
select select "26078"
click at [288, 529] on select "Select Shift !!Weekend Residential (Roster IT Shift Label) *Business 9/10am ~ 4…" at bounding box center [386, 539] width 197 height 30
click at [465, 600] on select "Select Shift !!Weekend Residential (Roster IT Shift Label) *Business 9/10am ~ 4…" at bounding box center [386, 590] width 197 height 30
click at [1096, 596] on input "00:00" at bounding box center [1118, 593] width 119 height 30
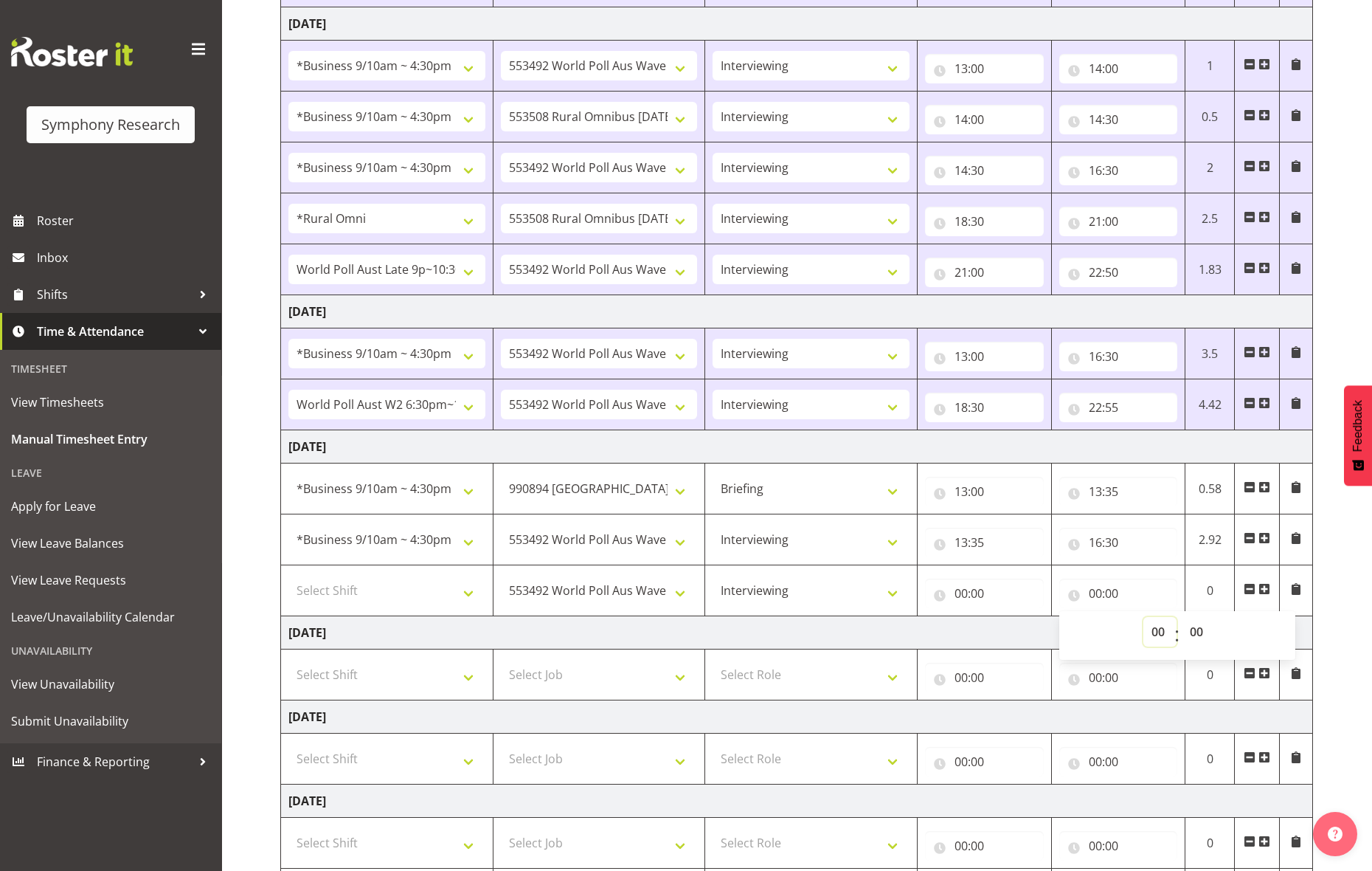
drag, startPoint x: 1153, startPoint y: 635, endPoint x: 1158, endPoint y: 626, distance: 10.3
click at [1096, 633] on select "00 01 02 03 04 05 06 07 08 09 10 11 12 13 14 15 16 17 18 19 20 21 22 23" at bounding box center [1160, 631] width 34 height 30
select select "22"
click at [1096, 621] on select "00 01 02 03 04 05 06 07 08 09 10 11 12 13 14 15 16 17 18 19 20 21 22 23" at bounding box center [1160, 631] width 34 height 30
type input "22:00"
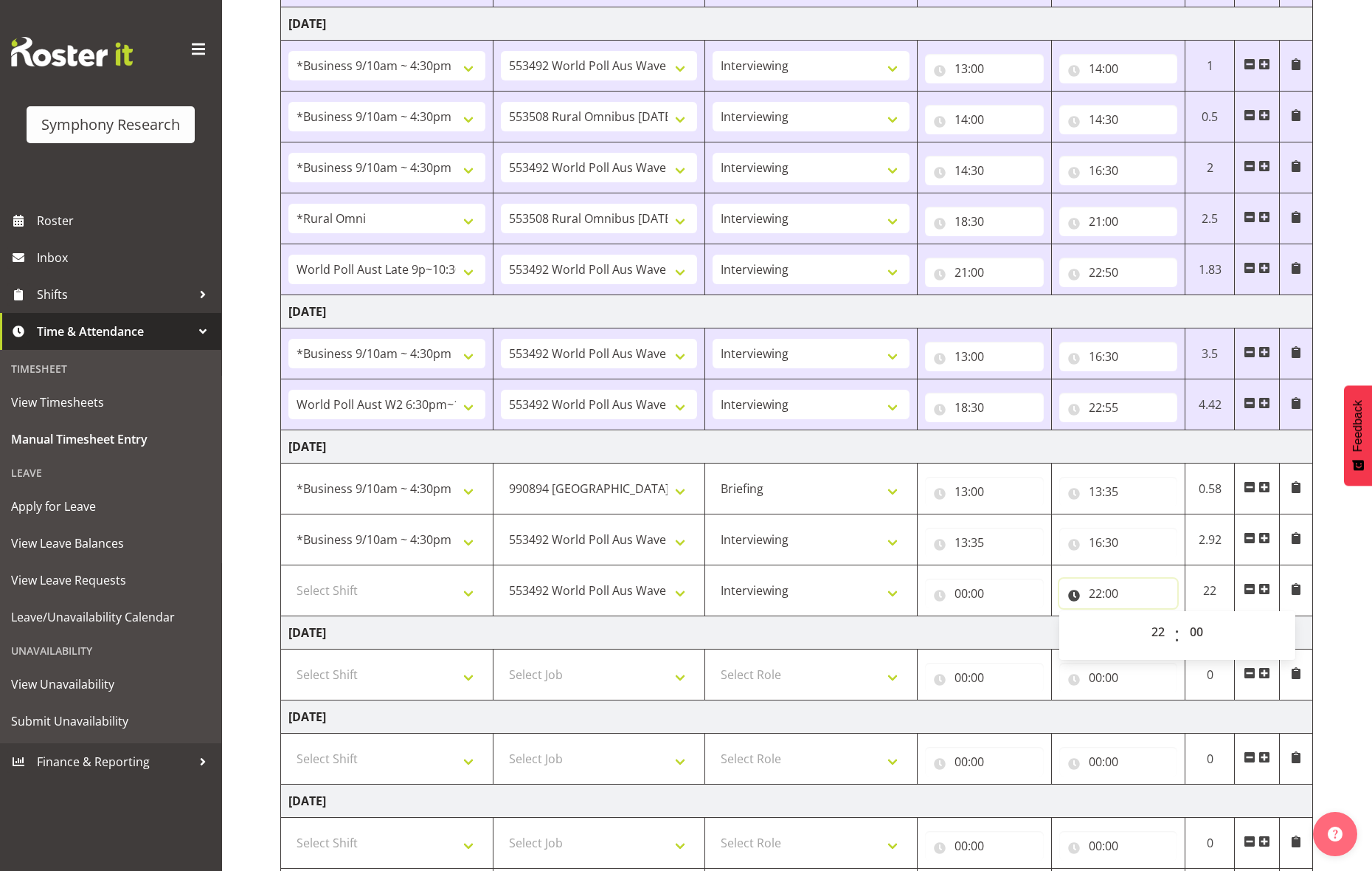
click at [1096, 597] on input "22:00" at bounding box center [1118, 593] width 119 height 30
click at [1096, 598] on input "22:00" at bounding box center [1118, 593] width 119 height 30
click at [1096, 635] on select "00 01 02 03 04 05 06 07 08 09 10 11 12 13 14 15 16 17 18 19 20 21 22 23 24 25 2…" at bounding box center [1199, 631] width 34 height 30
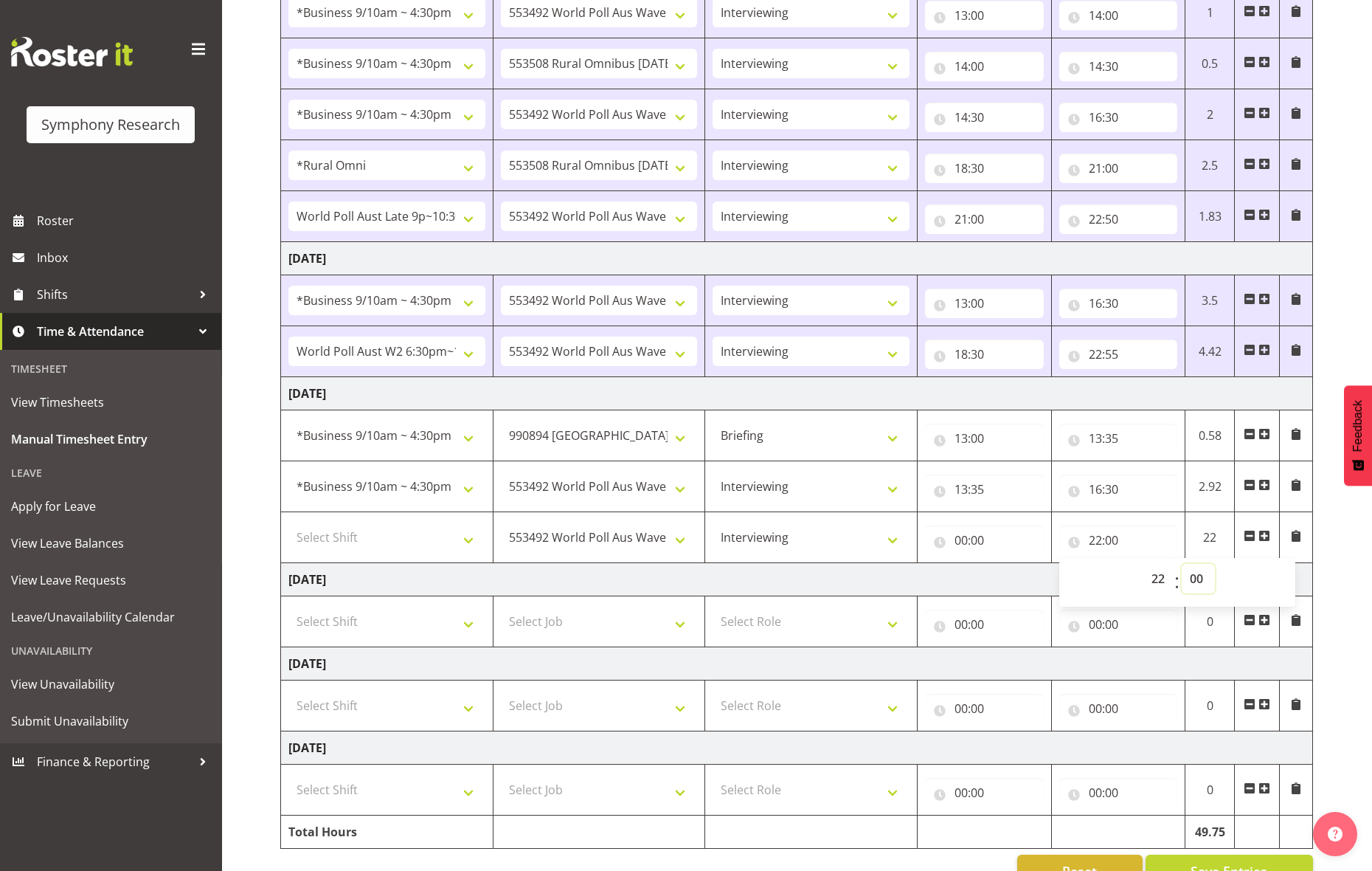
scroll to position [519, 0]
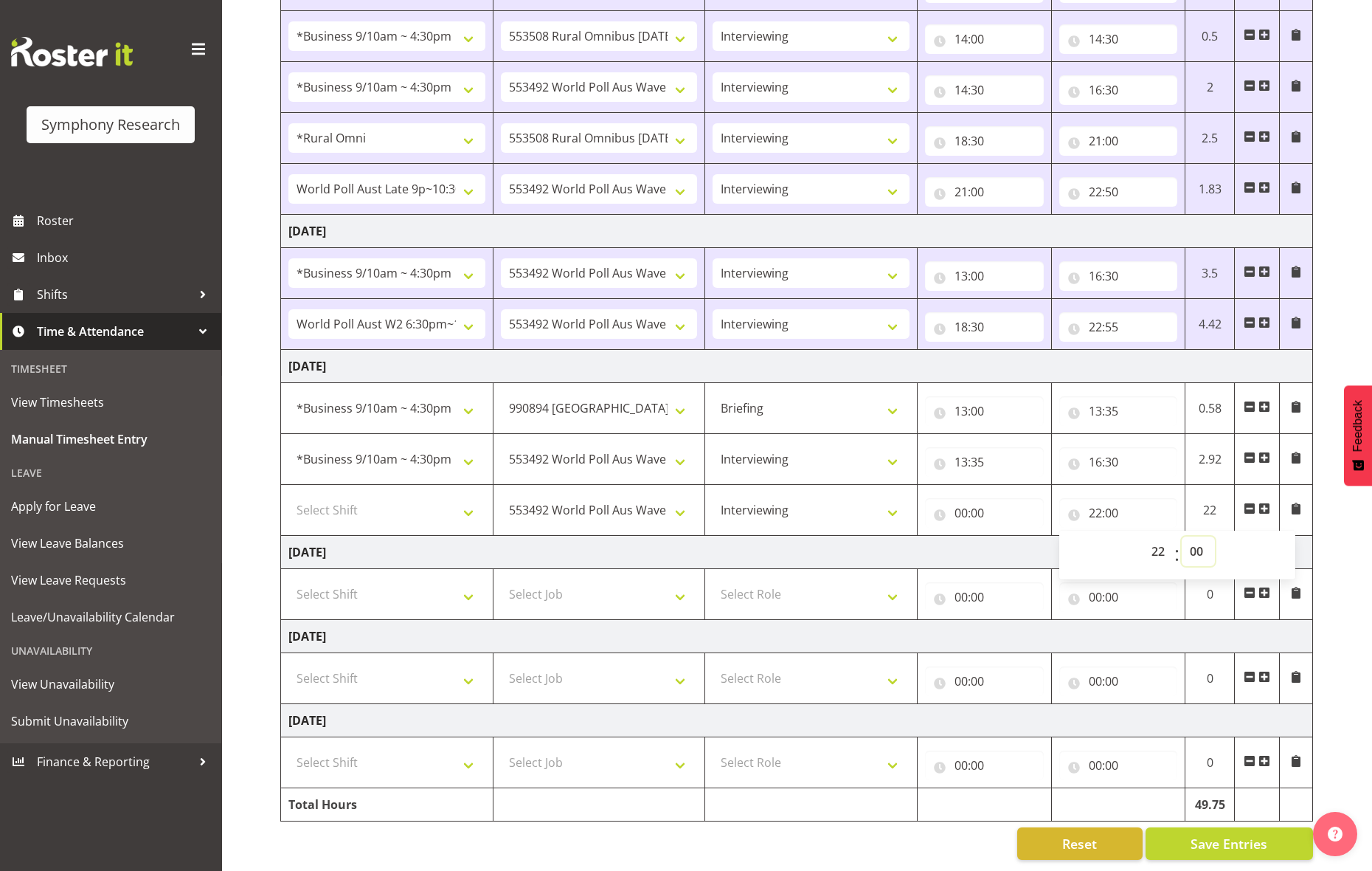
click at [1096, 536] on select "00 01 02 03 04 05 06 07 08 09 10 11 12 13 14 15 16 17 18 19 20 21 22 23 24 25 2…" at bounding box center [1199, 551] width 34 height 30
select select "30"
click at [1096, 536] on select "00 01 02 03 04 05 06 07 08 09 10 11 12 13 14 15 16 17 18 19 20 21 22 23 24 25 2…" at bounding box center [1199, 551] width 34 height 30
type input "22:30"
click at [959, 498] on input "00:00" at bounding box center [984, 513] width 119 height 30
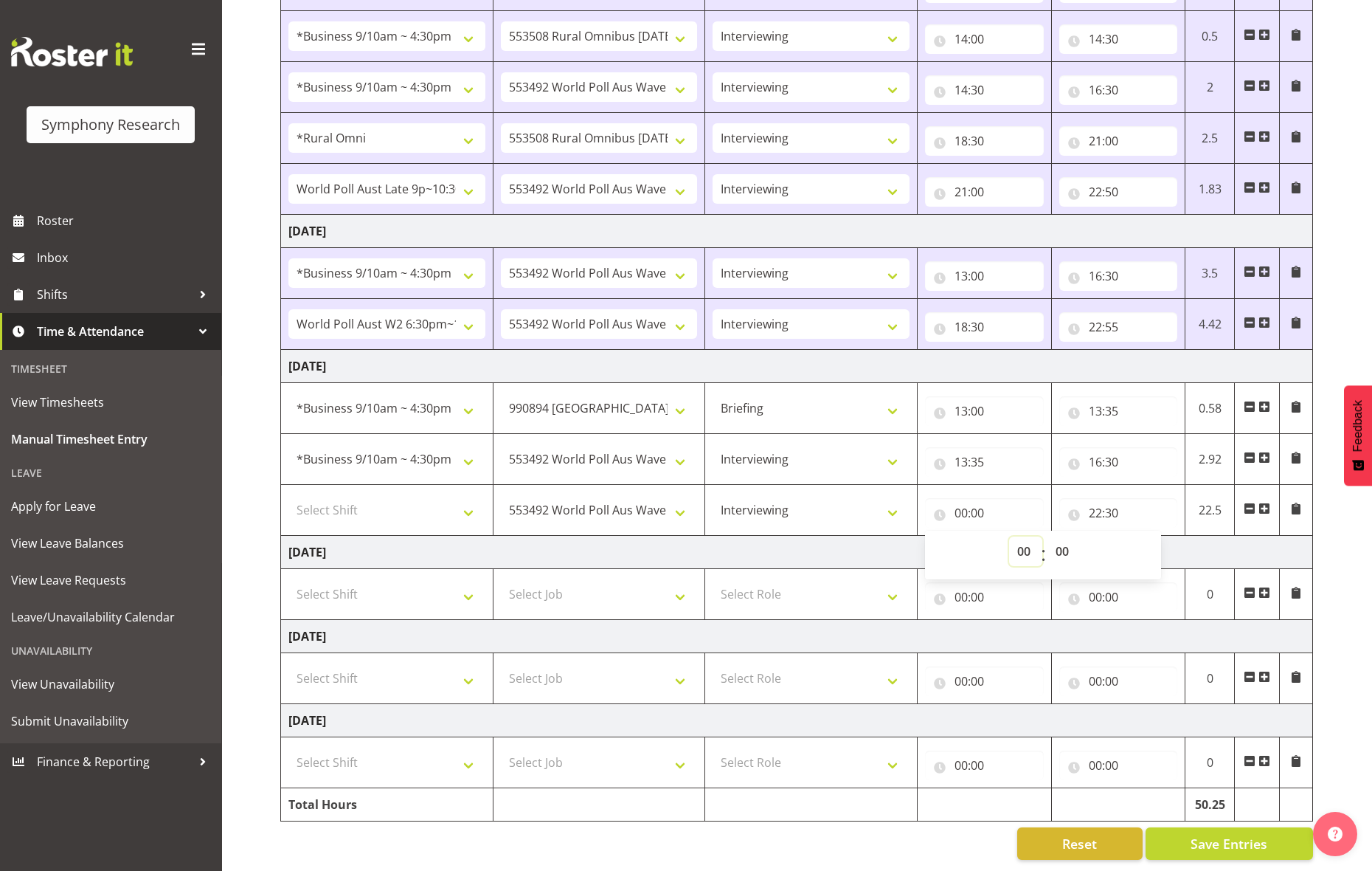
click at [1025, 536] on select "00 01 02 03 04 05 06 07 08 09 10 11 12 13 14 15 16 17 18 19 20 21 22 23" at bounding box center [1026, 551] width 34 height 30
select select "18"
click at [1010, 536] on select "00 01 02 03 04 05 06 07 08 09 10 11 12 13 14 15 16 17 18 19 20 21 22 23" at bounding box center [1026, 551] width 34 height 30
type input "18:00"
click at [988, 500] on input "18:00" at bounding box center [984, 513] width 119 height 30
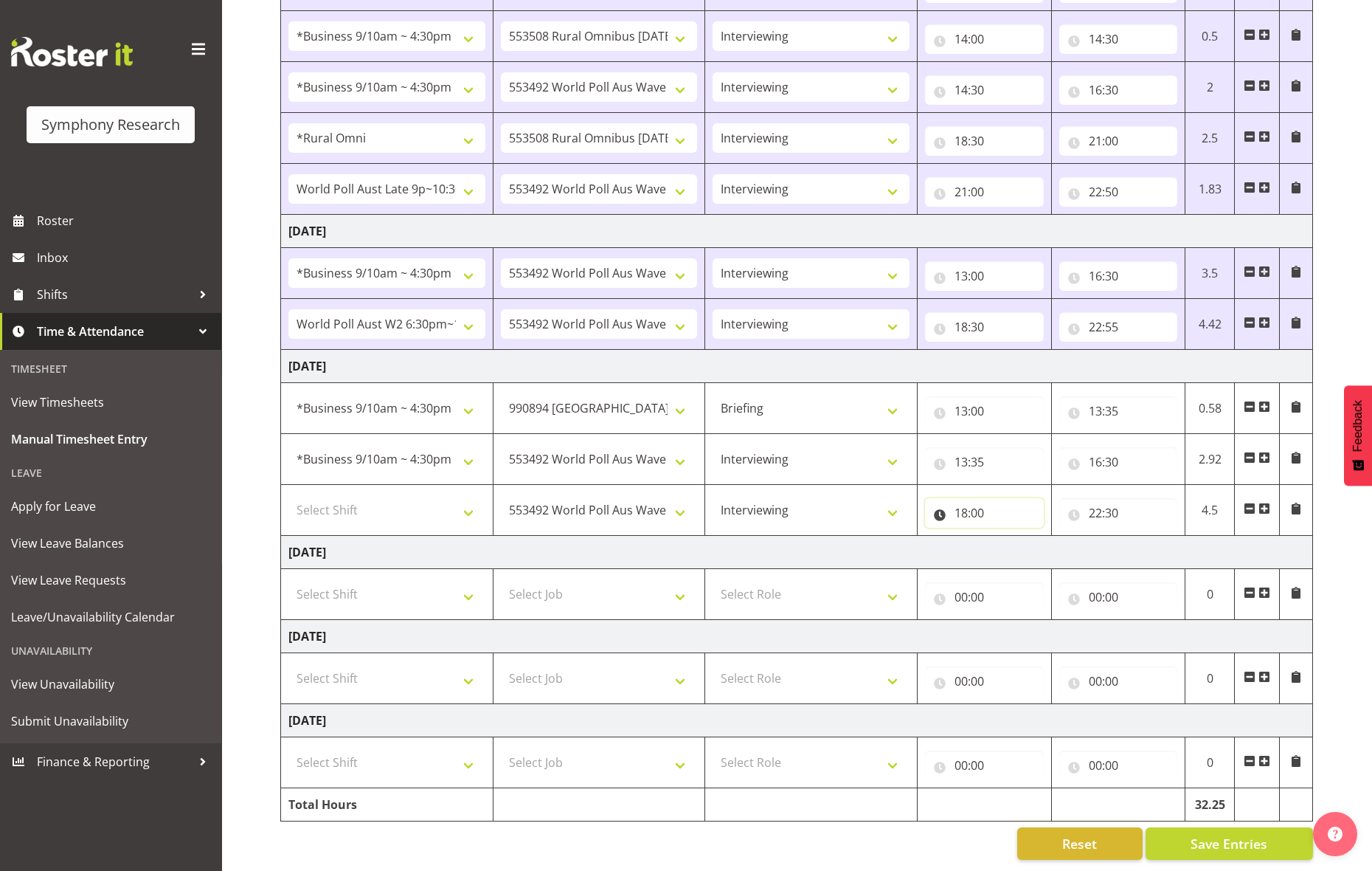
click at [984, 498] on input "18:00" at bounding box center [984, 513] width 119 height 30
click at [1062, 536] on select "00 01 02 03 04 05 06 07 08 09 10 11 12 13 14 15 16 17 18 19 20 21 22 23 24 25 2…" at bounding box center [1065, 551] width 34 height 30
select select "30"
click at [1048, 536] on select "00 01 02 03 04 05 06 07 08 09 10 11 12 13 14 15 16 17 18 19 20 21 22 23 24 25 2…" at bounding box center [1065, 551] width 34 height 30
type input "18:30"
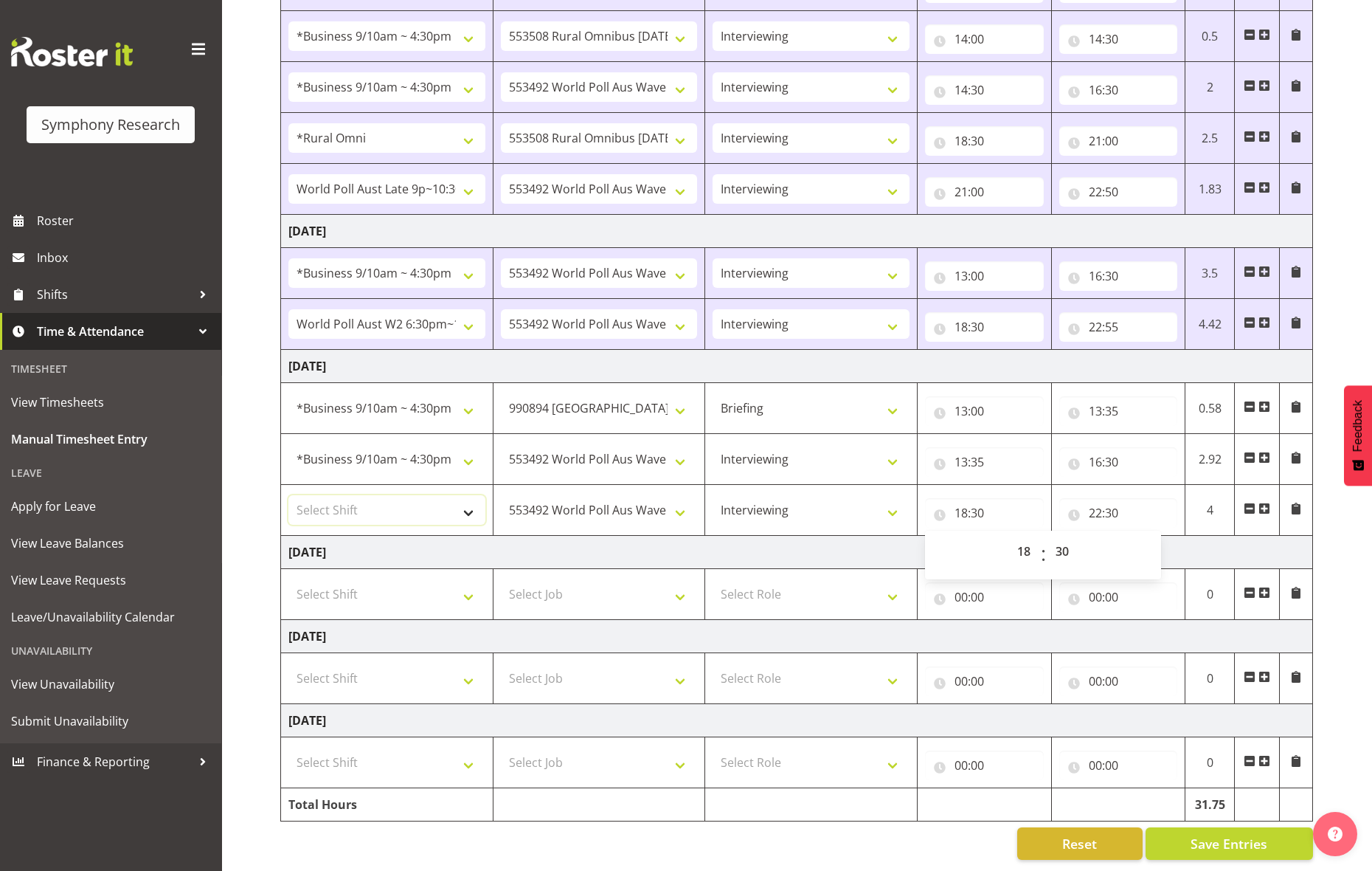
click at [457, 495] on select "Select Shift !!Weekend Residential (Roster IT Shift Label) *Business 9/10am ~ 4…" at bounding box center [386, 509] width 197 height 30
select select "56692"
click at [288, 495] on select "Select Shift !!Weekend Residential (Roster IT Shift Label) *Business 9/10am ~ 4…" at bounding box center [386, 509] width 197 height 30
click at [1096, 834] on span "Save Entries" at bounding box center [1229, 844] width 77 height 19
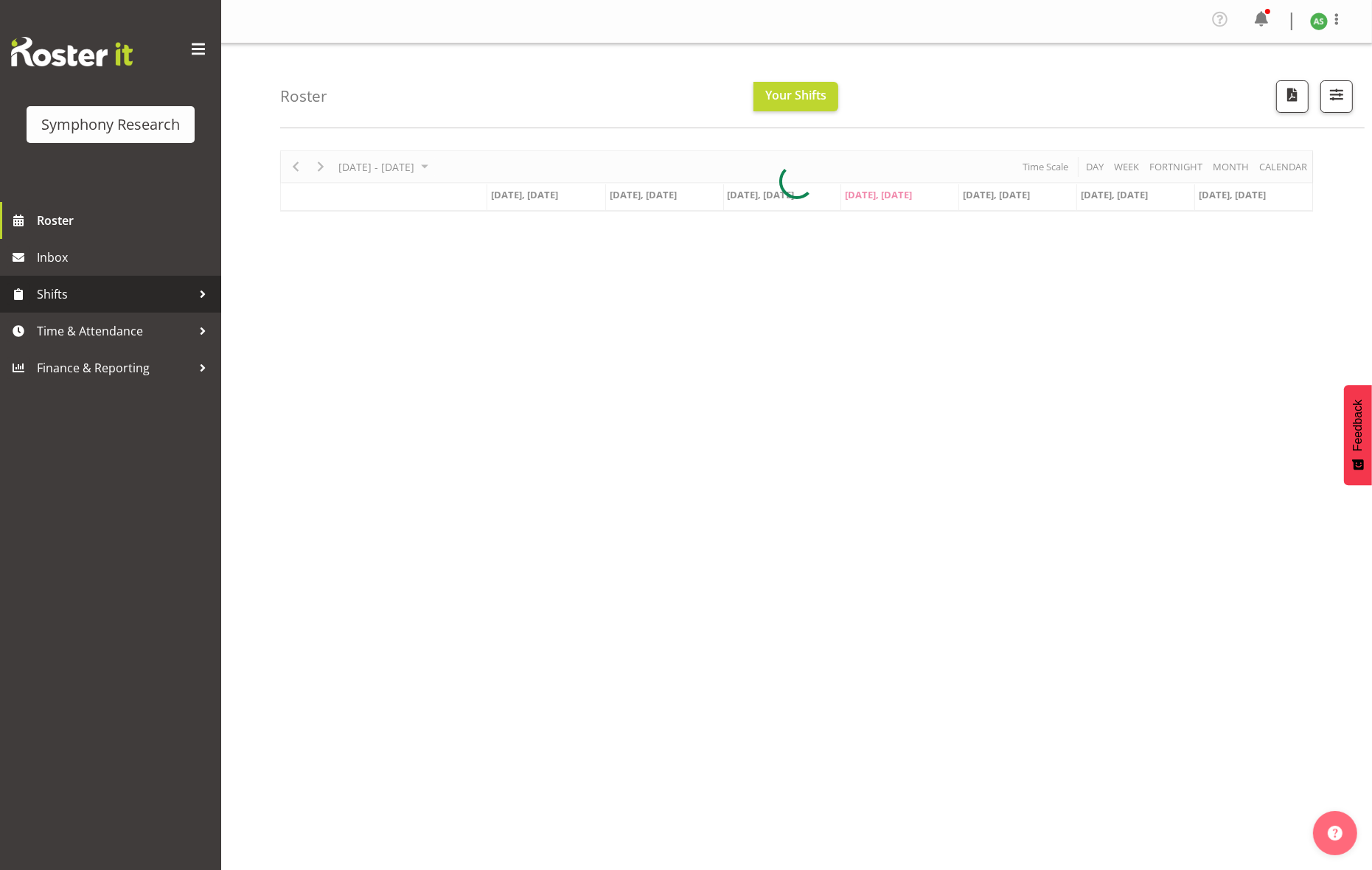
click at [59, 287] on span "Shifts" at bounding box center [114, 294] width 155 height 22
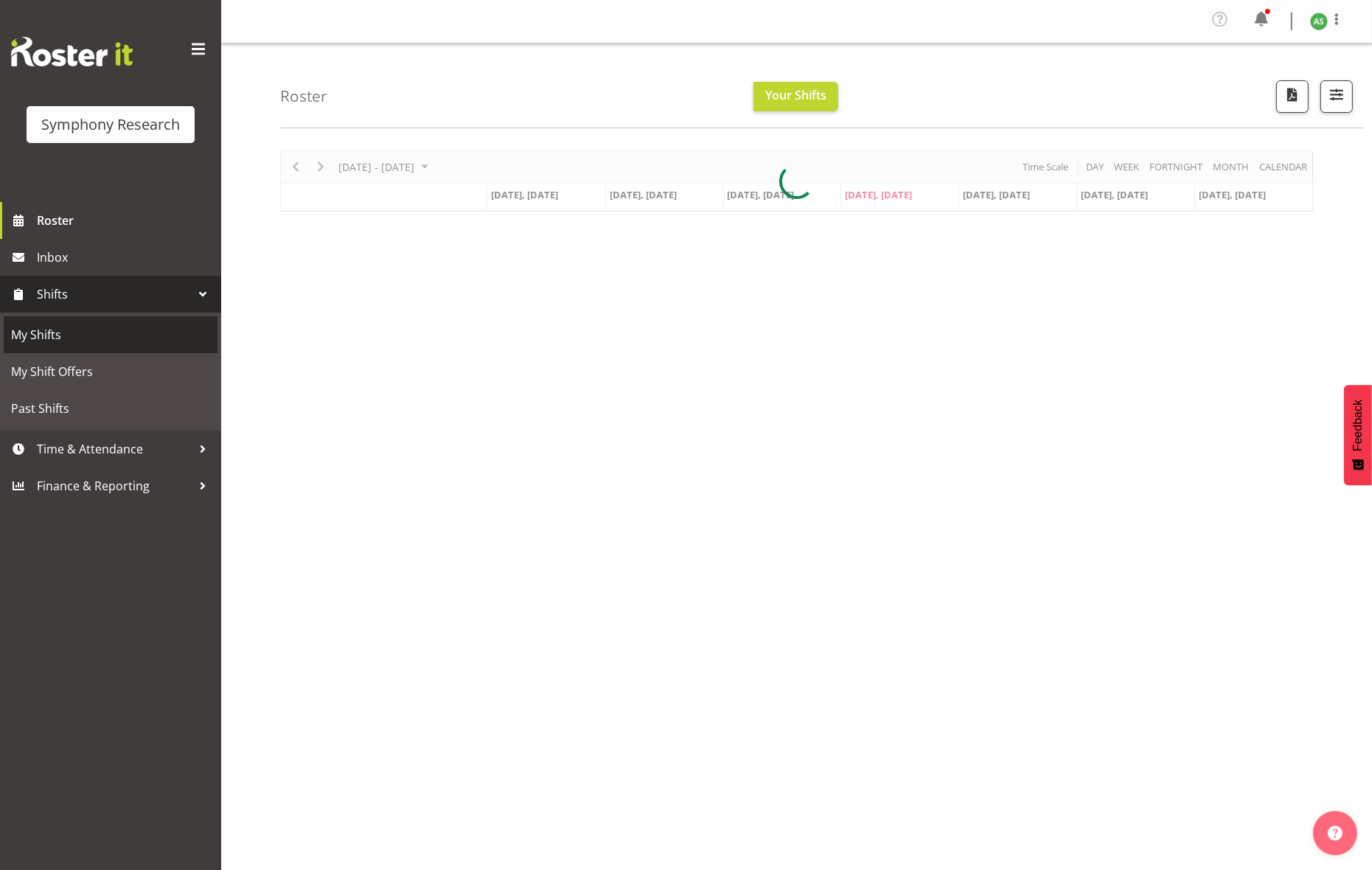
click at [65, 334] on span "My Shifts" at bounding box center [111, 335] width 199 height 22
